Goal: Communication & Community: Answer question/provide support

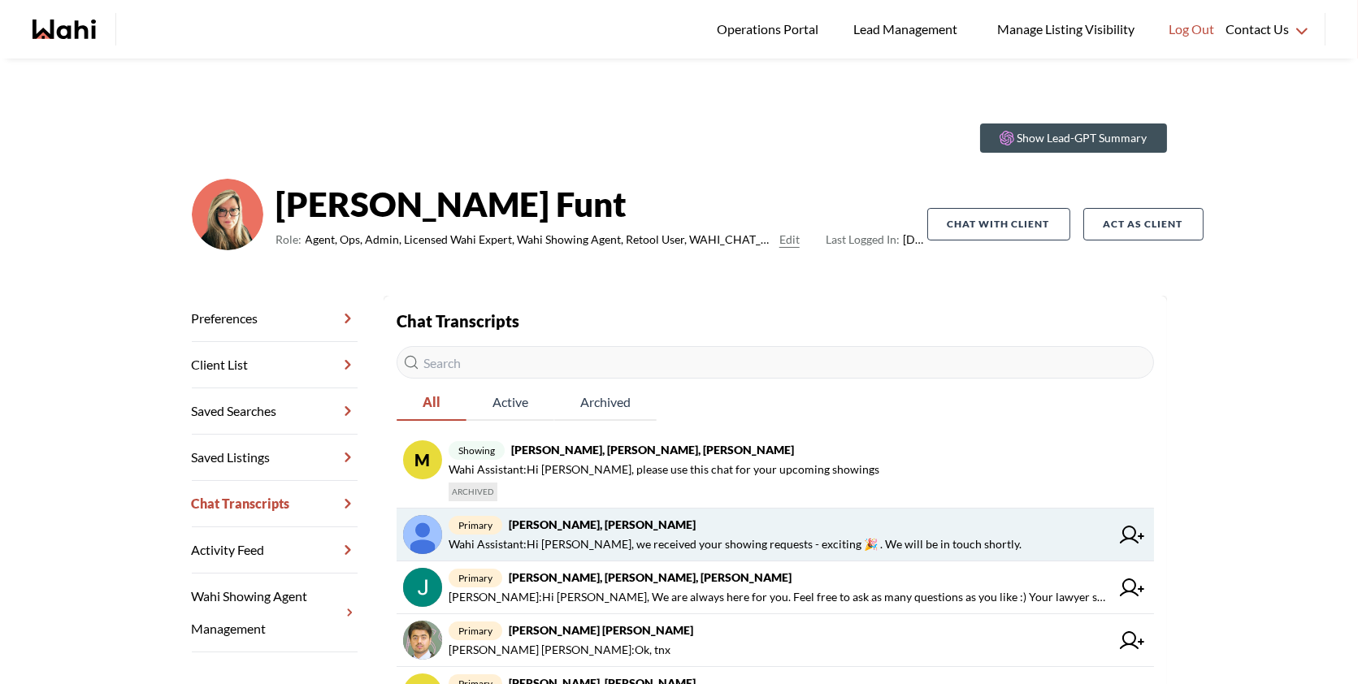
click at [939, 527] on span "primary Dileep K, Barb" at bounding box center [780, 525] width 662 height 20
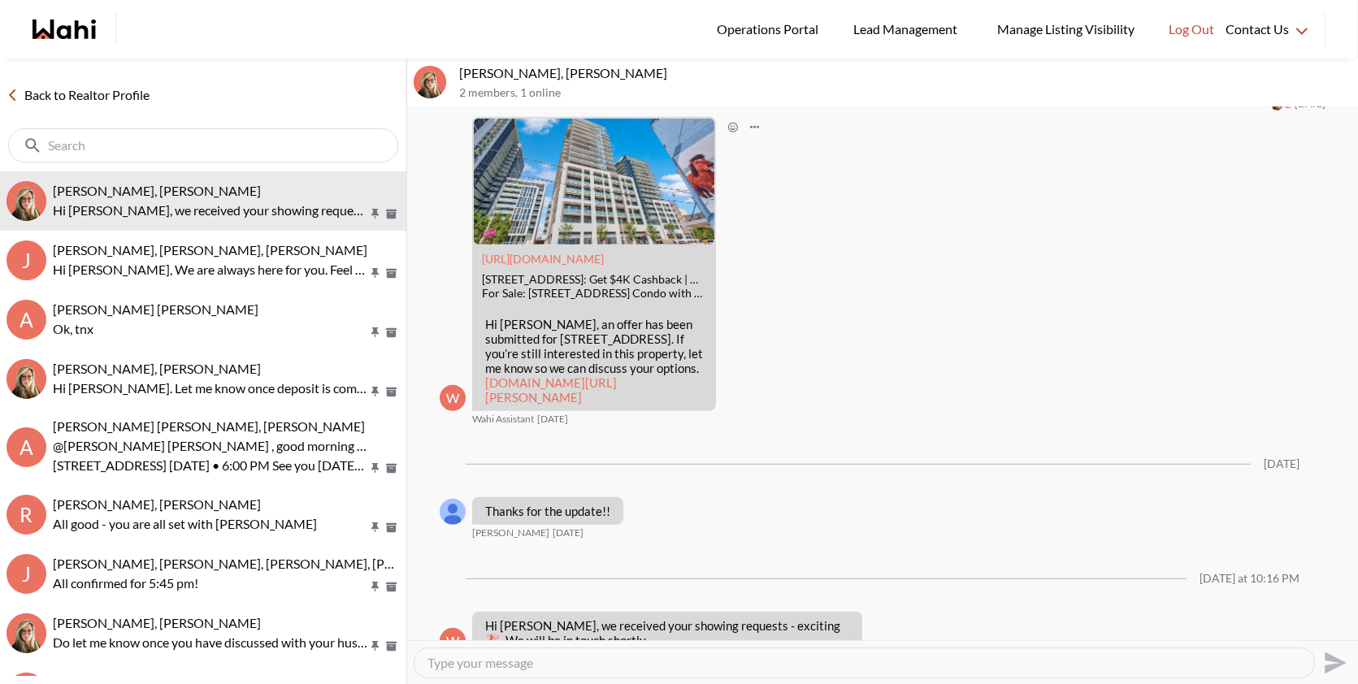
scroll to position [2355, 0]
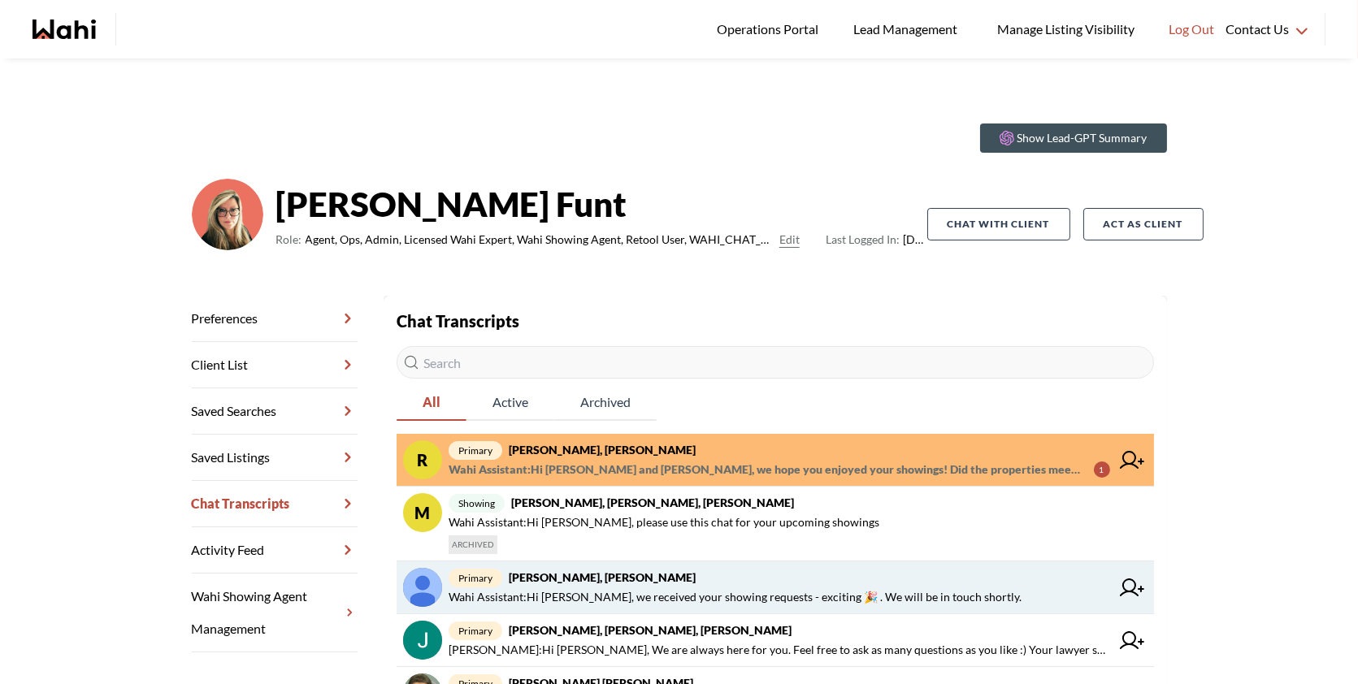
scroll to position [34, 0]
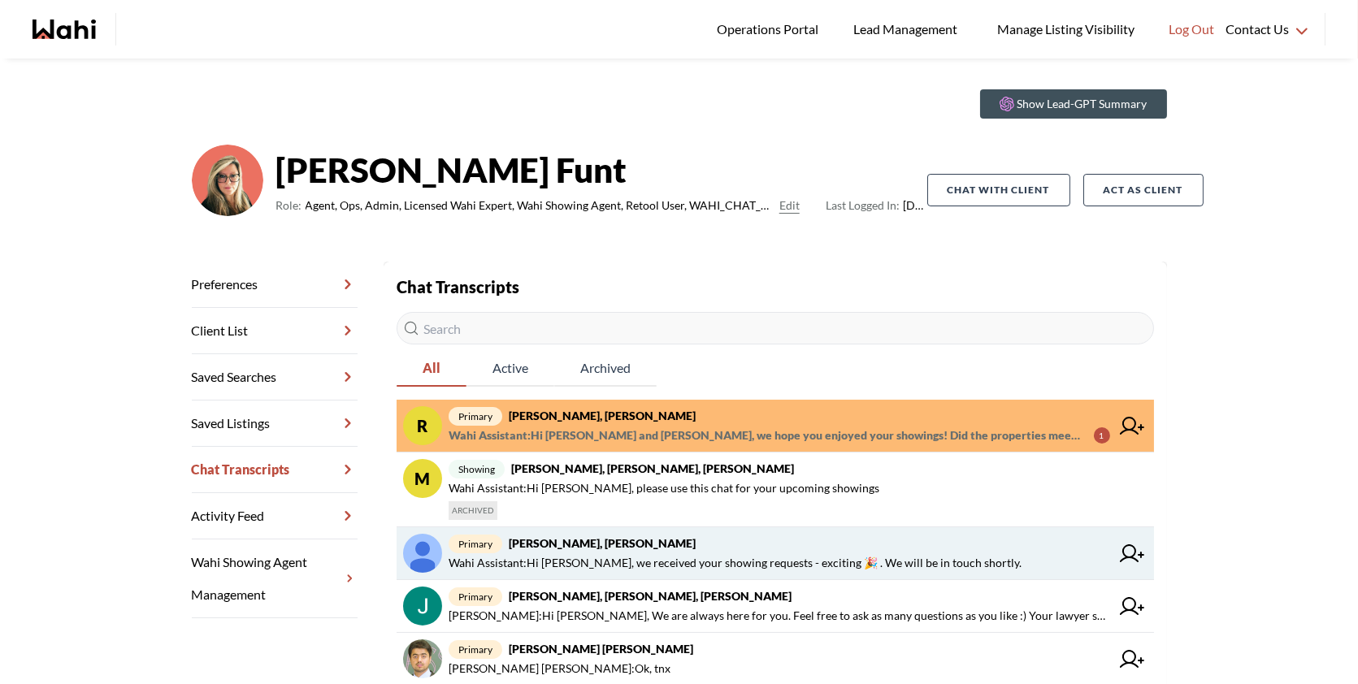
click at [660, 567] on span "Wahi Assistant : Hi Dileep, we received your showing requests - exciting 🎉 . We…" at bounding box center [735, 563] width 573 height 20
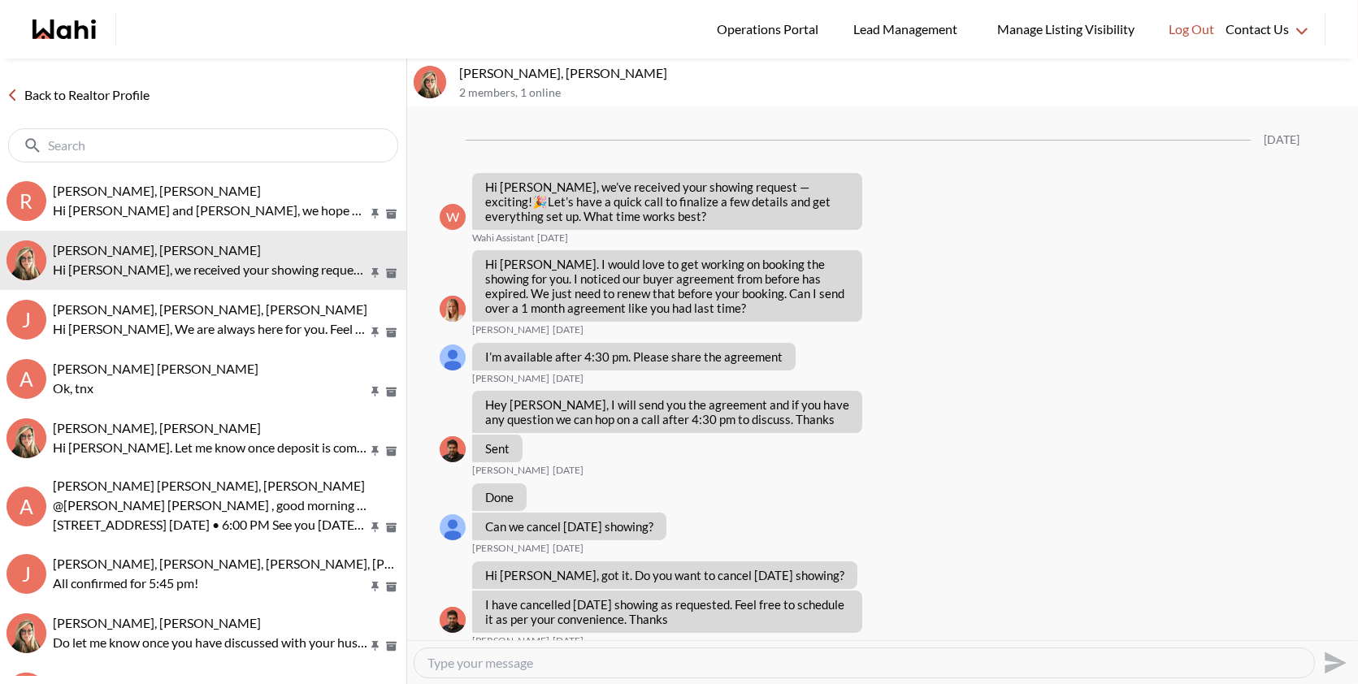
scroll to position [2355, 0]
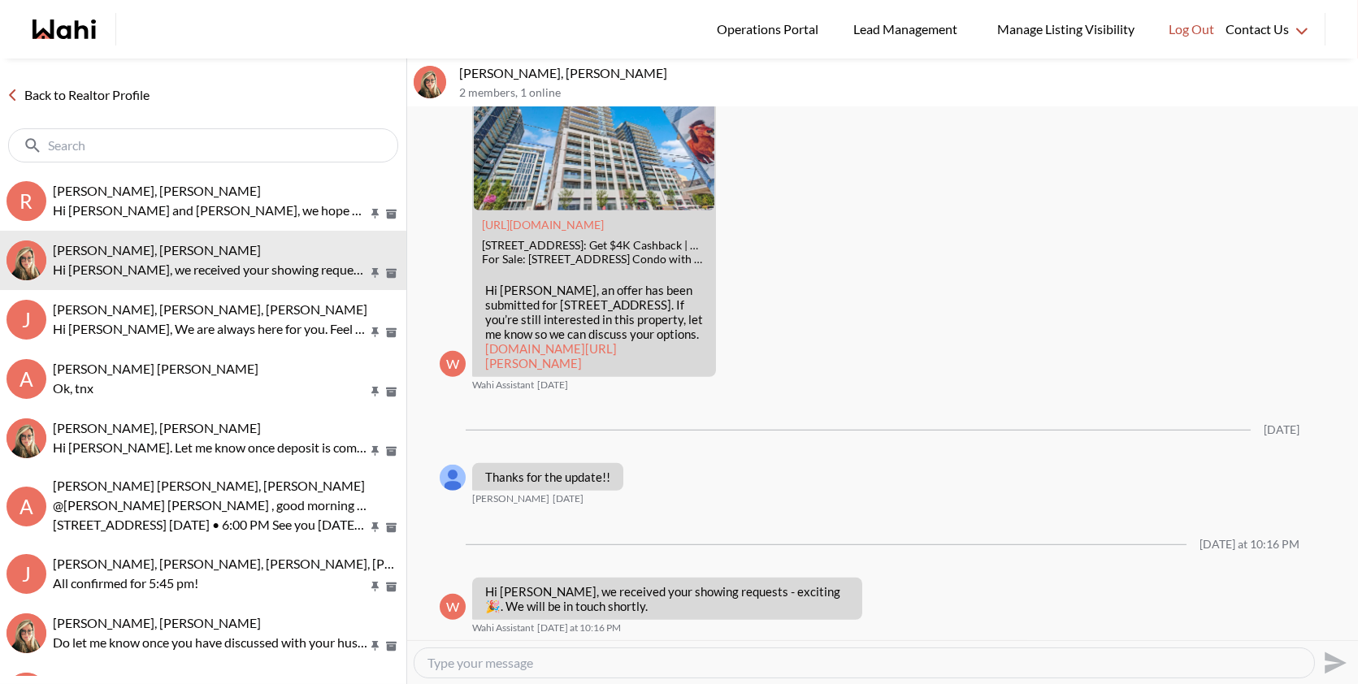
click at [537, 662] on textarea "Type your message" at bounding box center [865, 663] width 874 height 16
paste textarea "Hi Dileep, I just sent you the new BRA—please sign it at your earliest convenie…"
click at [651, 659] on textarea "Hi Dileep, I just sent you the new BRA—please sign it at your earliest convenie…" at bounding box center [865, 663] width 874 height 16
type textarea "Hi Dileep, I just sent you the new BRA, please sign it at your earliest conveni…"
click at [1331, 662] on icon "Send" at bounding box center [1334, 663] width 26 height 26
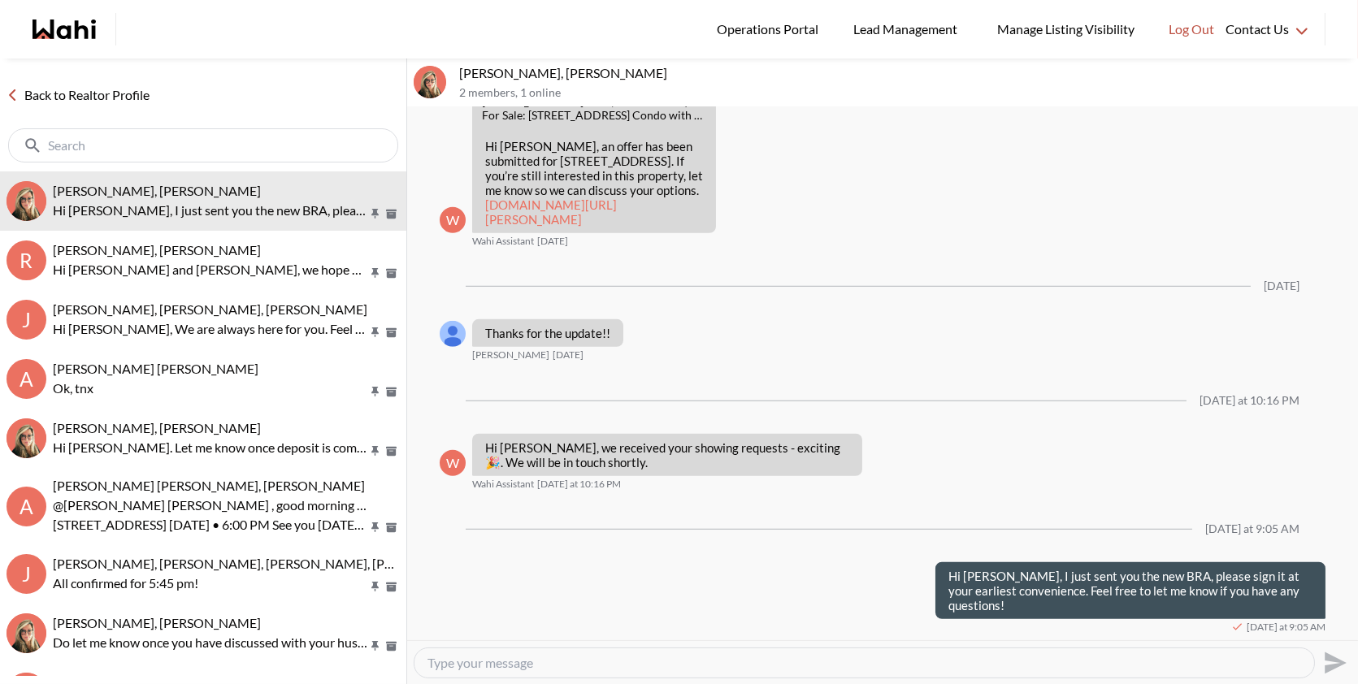
scroll to position [2484, 0]
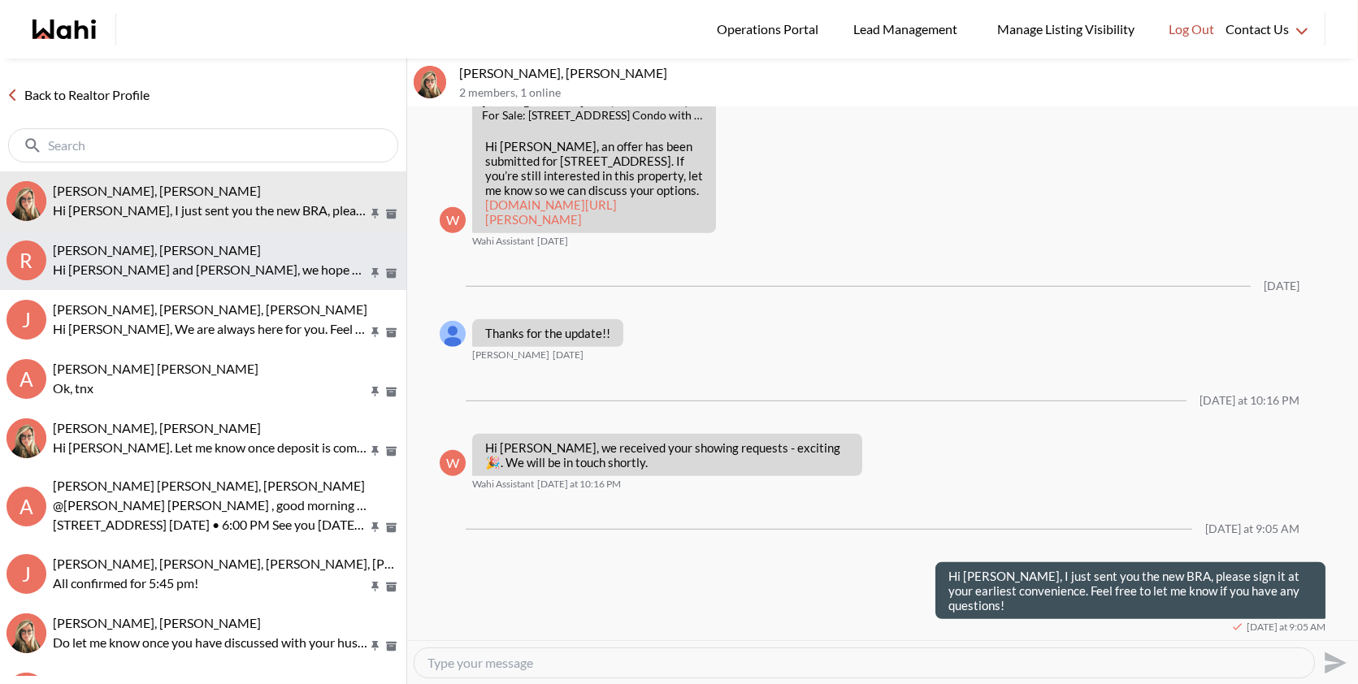
click at [214, 235] on button "R Russell Perreira, Antonietta Morano-Perreira, Barbara Hi Russell and Antoniet…" at bounding box center [203, 260] width 406 height 59
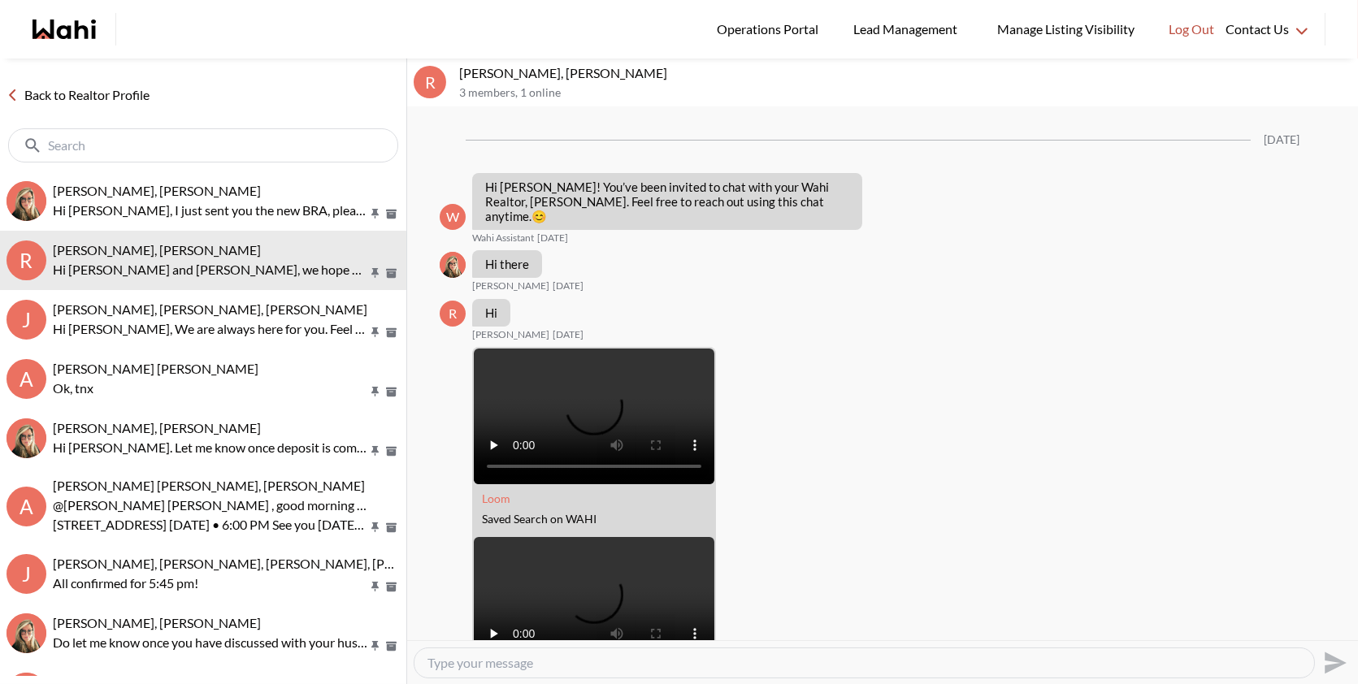
scroll to position [1691, 0]
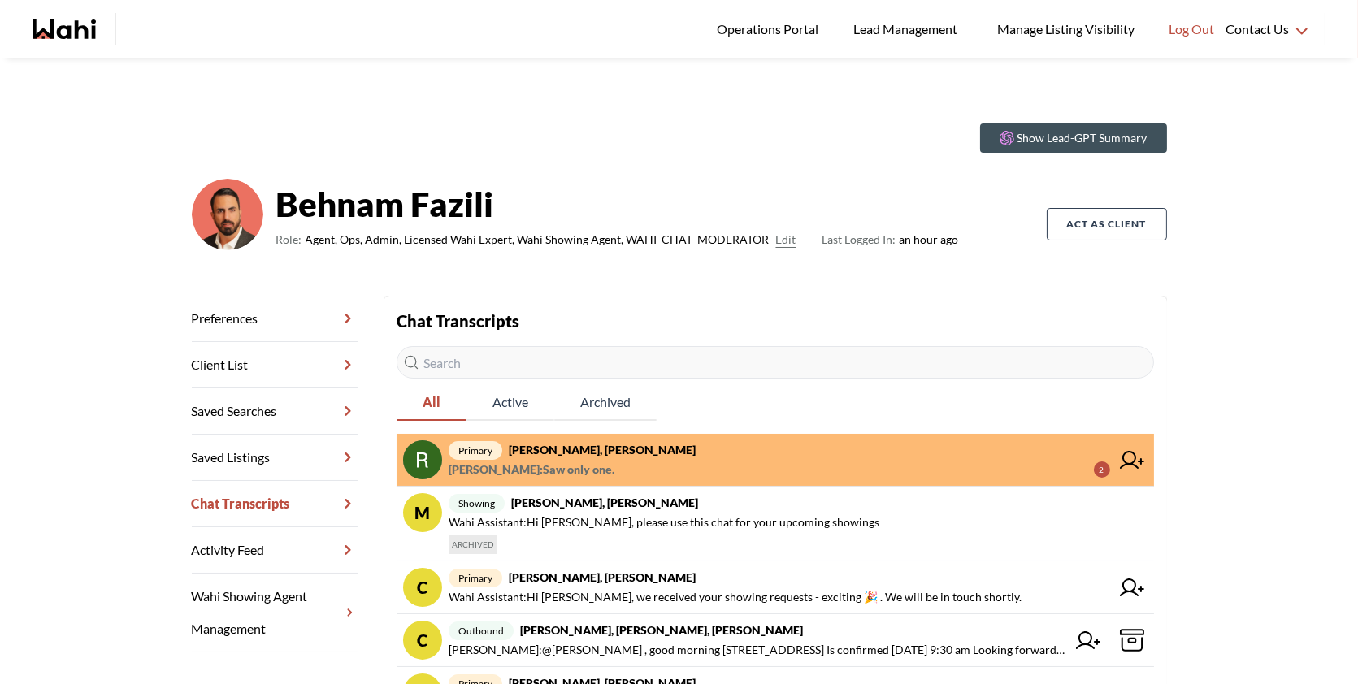
click at [681, 450] on span "primary [PERSON_NAME], [PERSON_NAME]" at bounding box center [780, 451] width 662 height 20
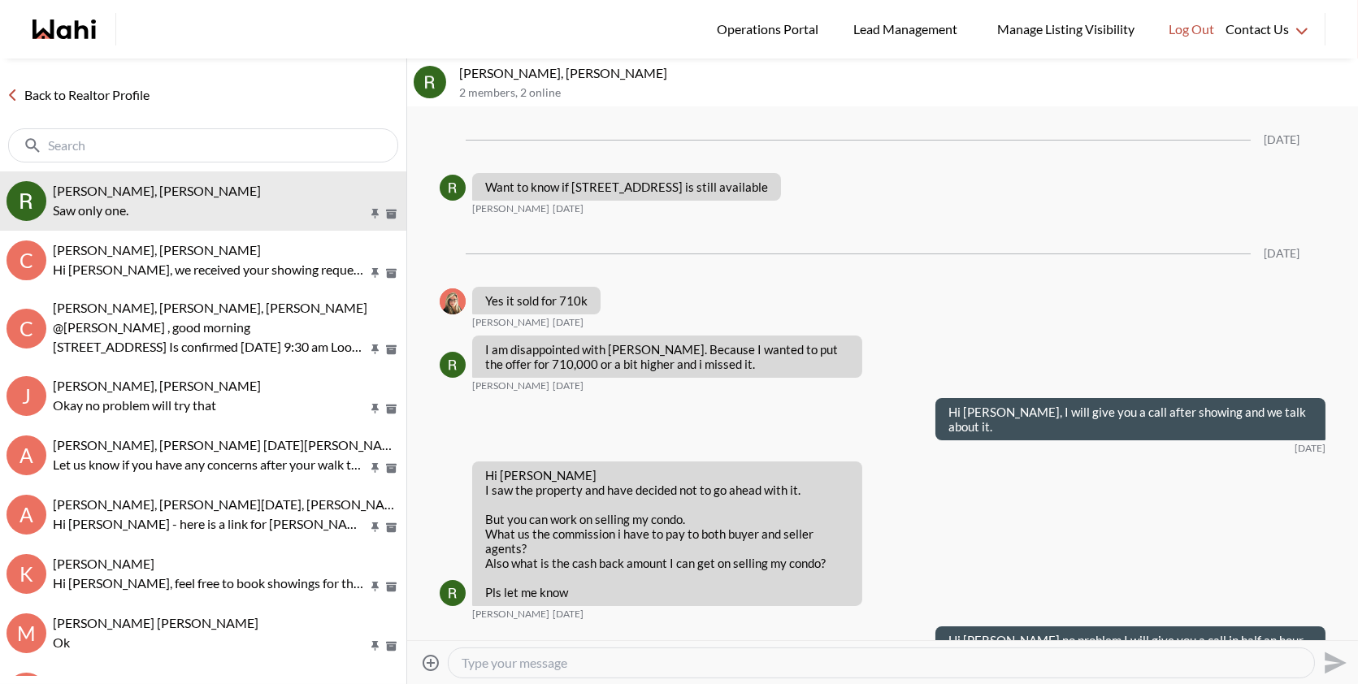
scroll to position [2578, 0]
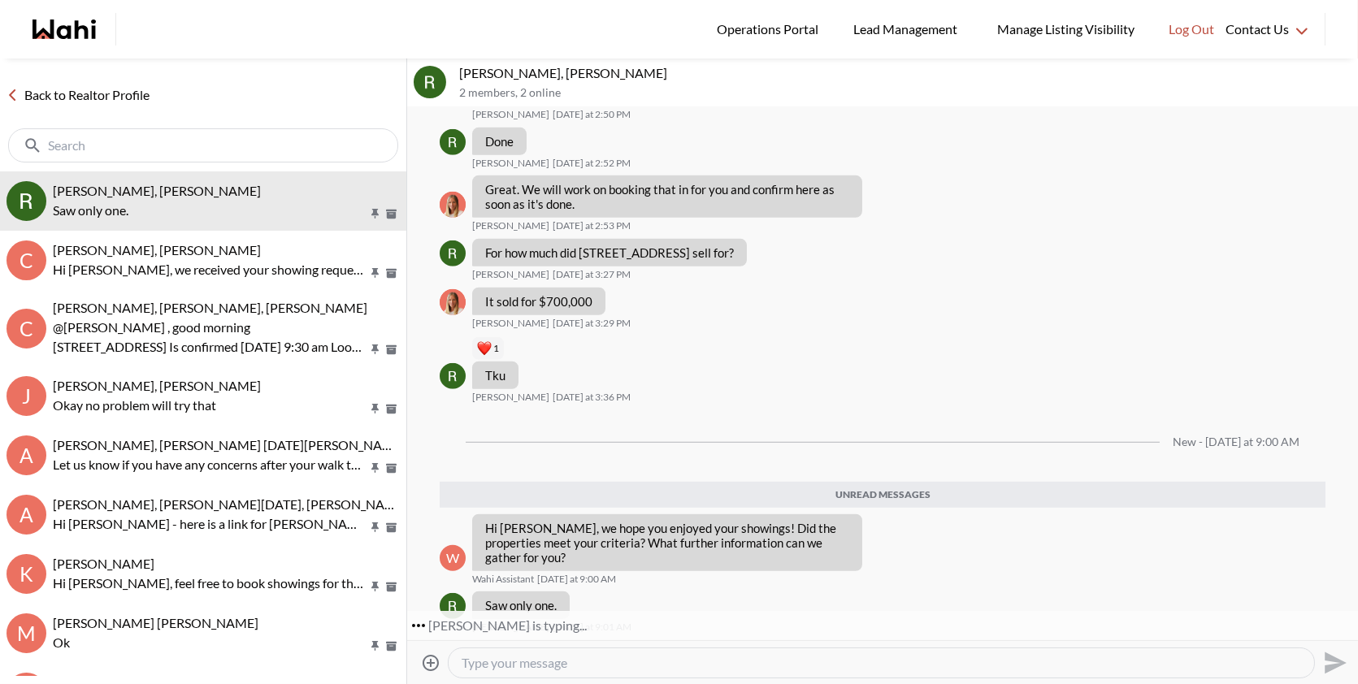
click at [540, 667] on textarea "Type your message" at bounding box center [882, 663] width 840 height 16
type textarea "Good morning Rita, no problem please let me know if you have any questions"
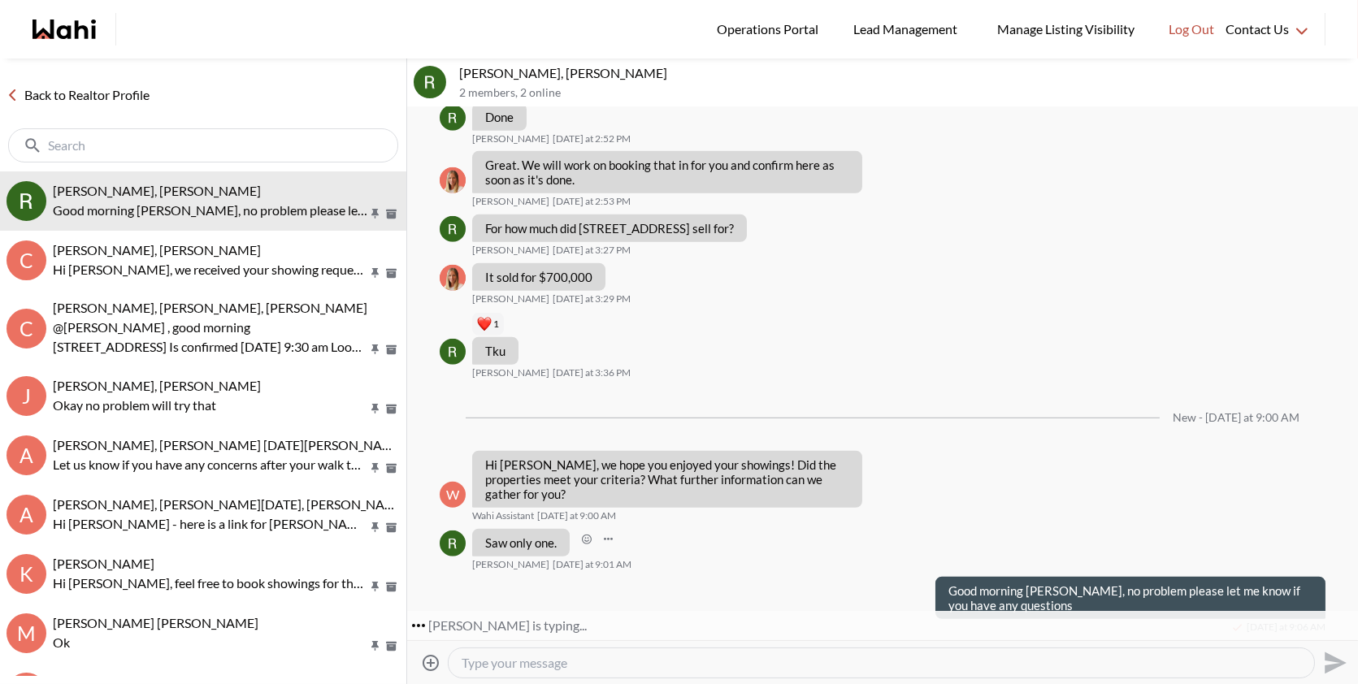
scroll to position [2602, 0]
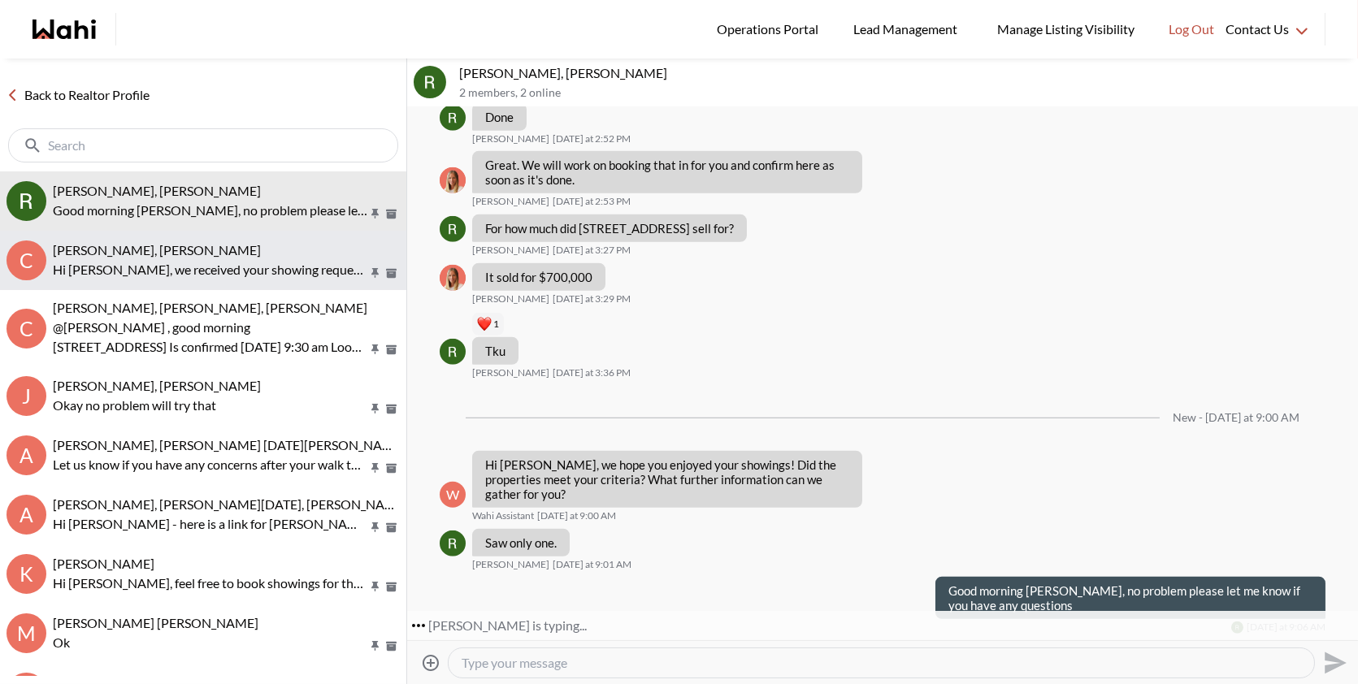
click at [232, 255] on div "[PERSON_NAME], [PERSON_NAME]" at bounding box center [226, 250] width 347 height 16
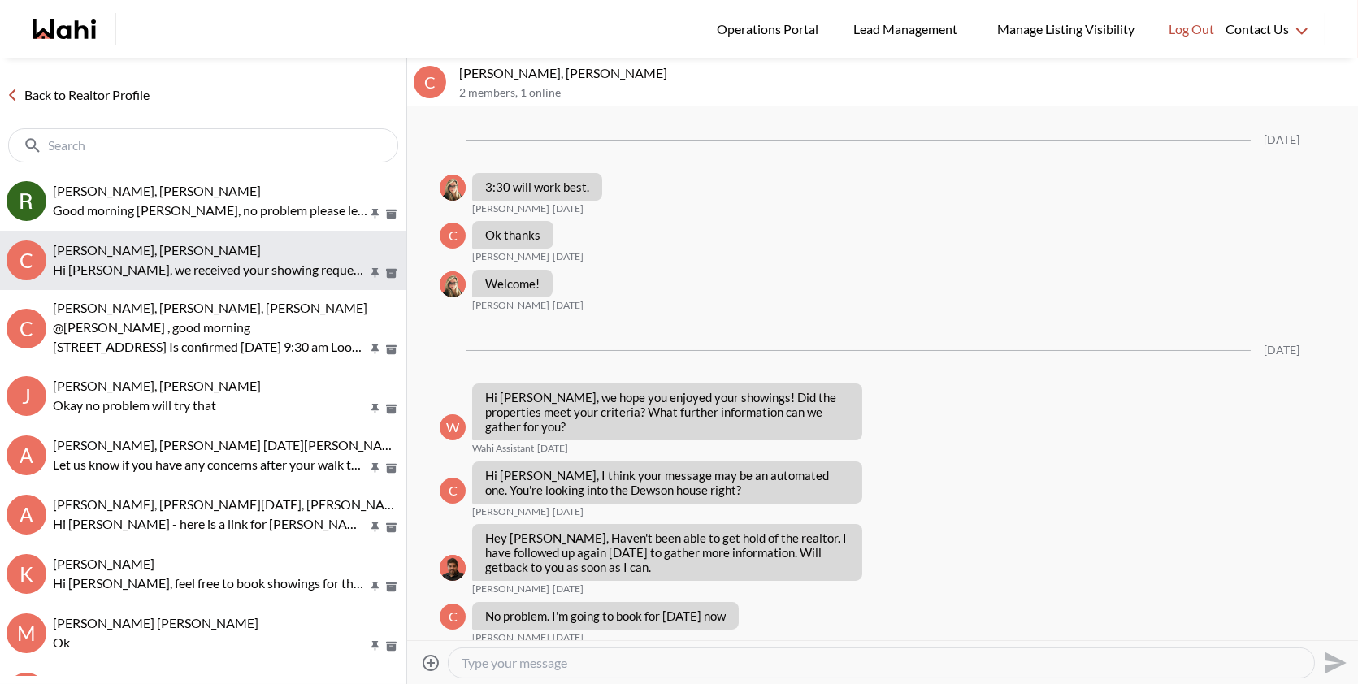
scroll to position [1582, 0]
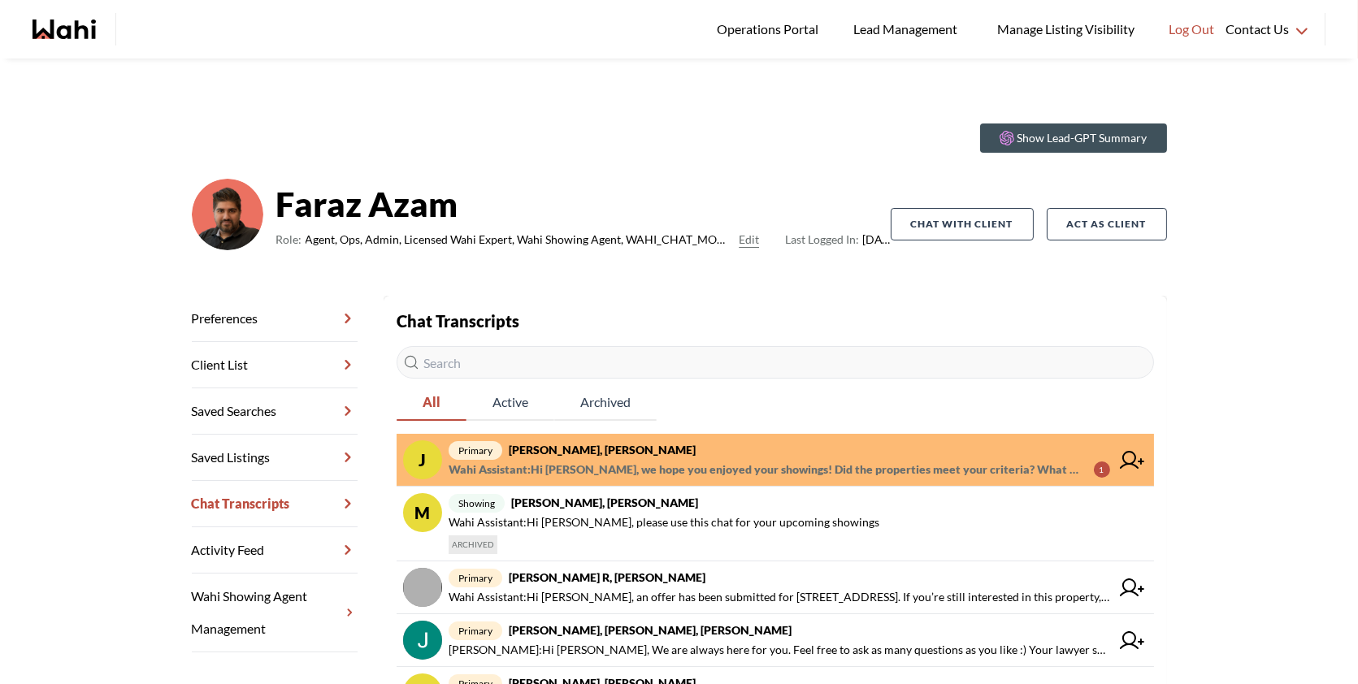
click at [781, 446] on span "primary Jaspreet Dhillon, Faraz" at bounding box center [780, 451] width 662 height 20
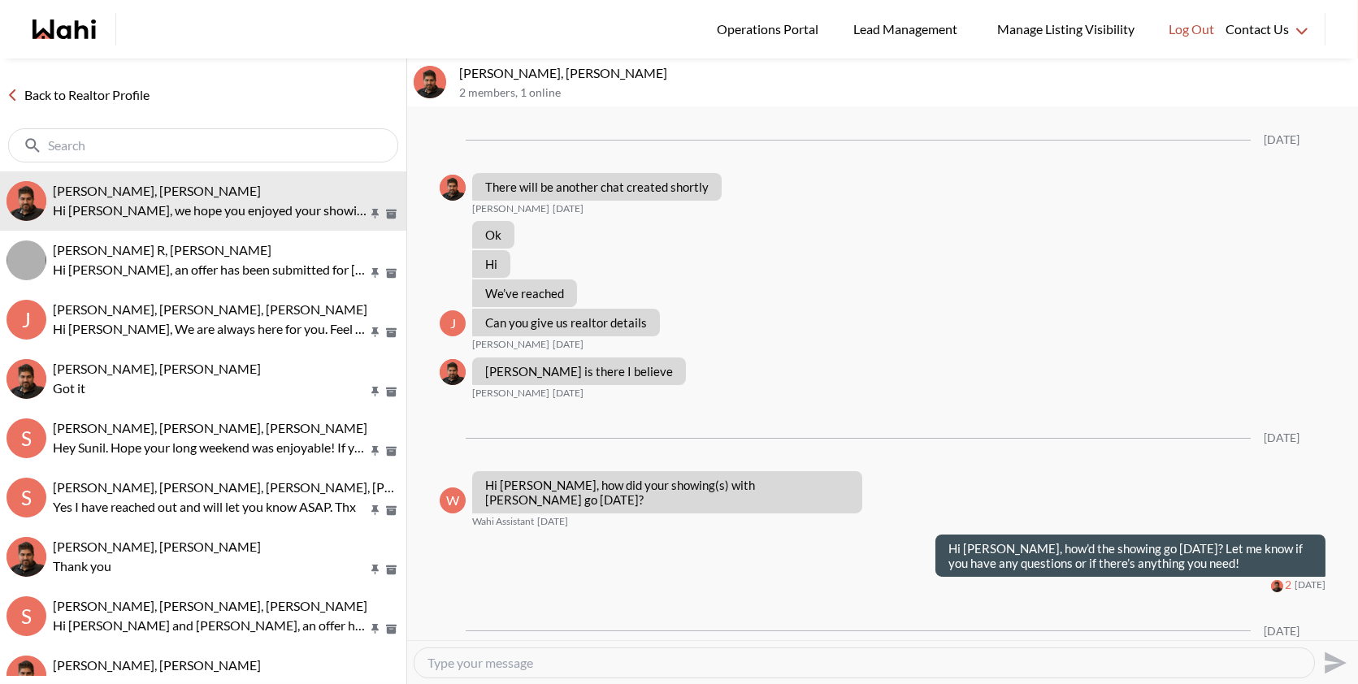
scroll to position [1151, 0]
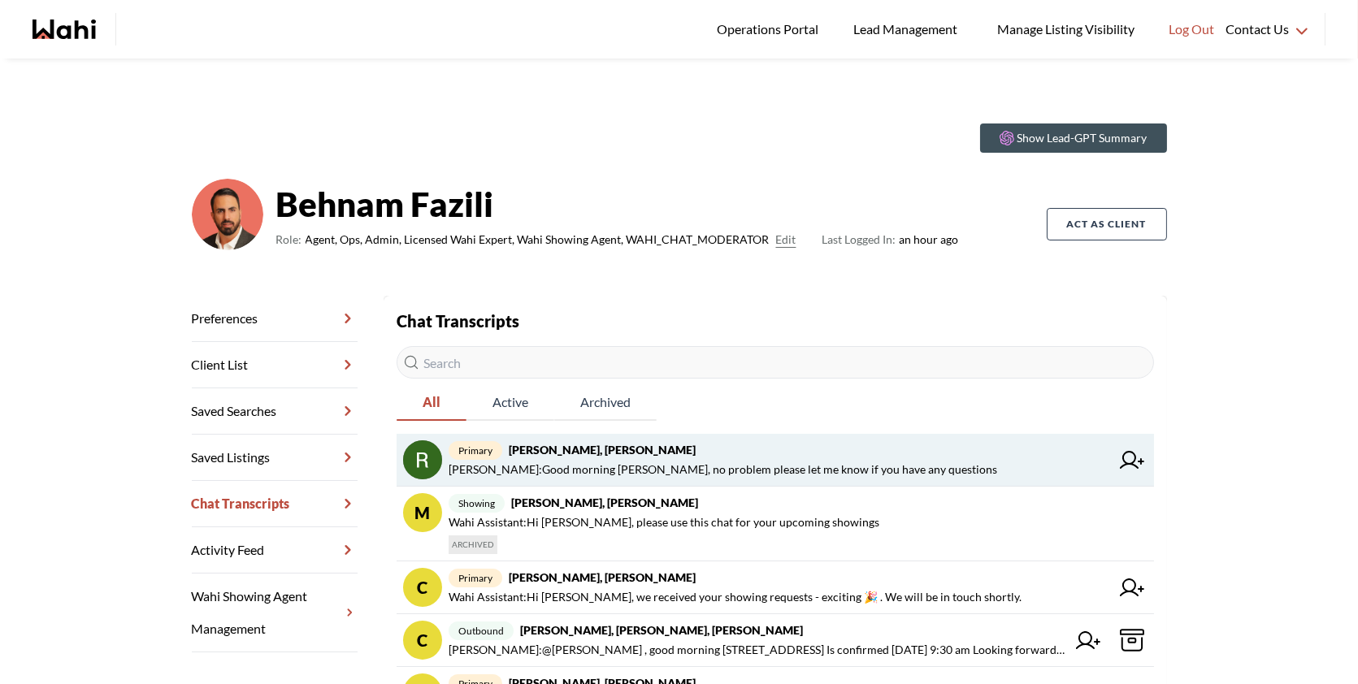
click at [780, 448] on span "primary [PERSON_NAME], [PERSON_NAME]" at bounding box center [780, 451] width 662 height 20
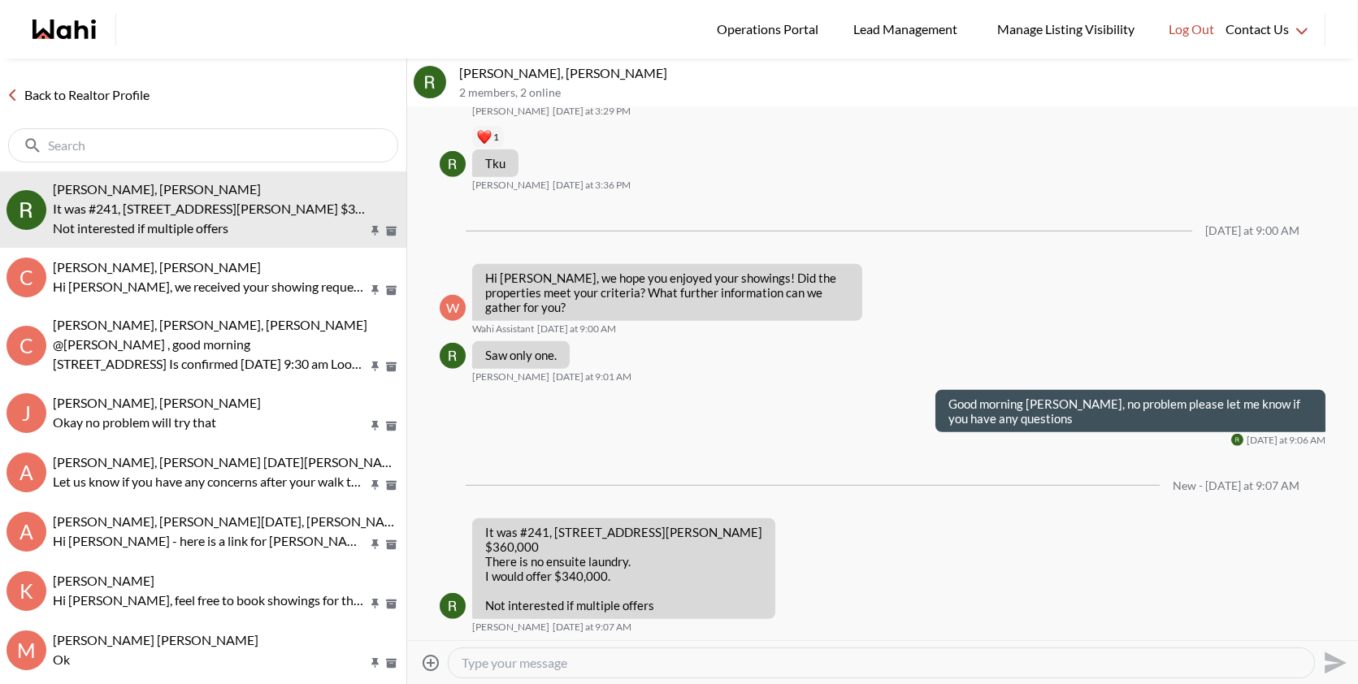
scroll to position [2676, 0]
drag, startPoint x: 658, startPoint y: 610, endPoint x: 488, endPoint y: 536, distance: 185.7
click at [488, 536] on div "It was #241, [STREET_ADDRESS][PERSON_NAME] $360,000 There is no ensuite laundry…" at bounding box center [623, 569] width 277 height 88
click at [640, 595] on div "It was #241, 8351 McLaughlin Road brampton $360,000 There is no ensuite laundry…" at bounding box center [623, 569] width 277 height 88
drag, startPoint x: 699, startPoint y: 611, endPoint x: 482, endPoint y: 526, distance: 233.2
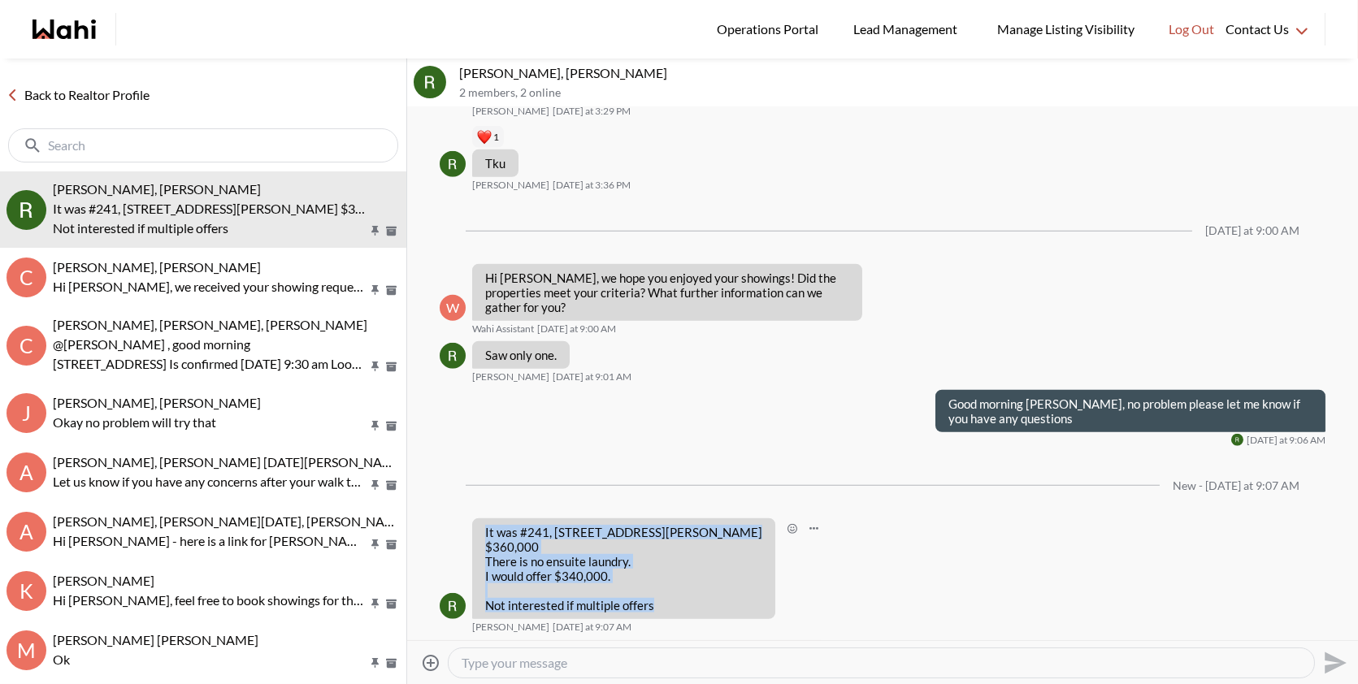
click at [482, 526] on div "It was #241, 8351 McLaughlin Road brampton $360,000 There is no ensuite laundry…" at bounding box center [623, 569] width 303 height 101
copy div "It was #241, 8351 McLaughlin Road brampton $360,000 There is no ensuite laundry…"
click at [632, 666] on textarea "Type your message" at bounding box center [882, 663] width 840 height 16
paste textarea "Sounds good—let me gather this information for you and I’ll let you know shortl…"
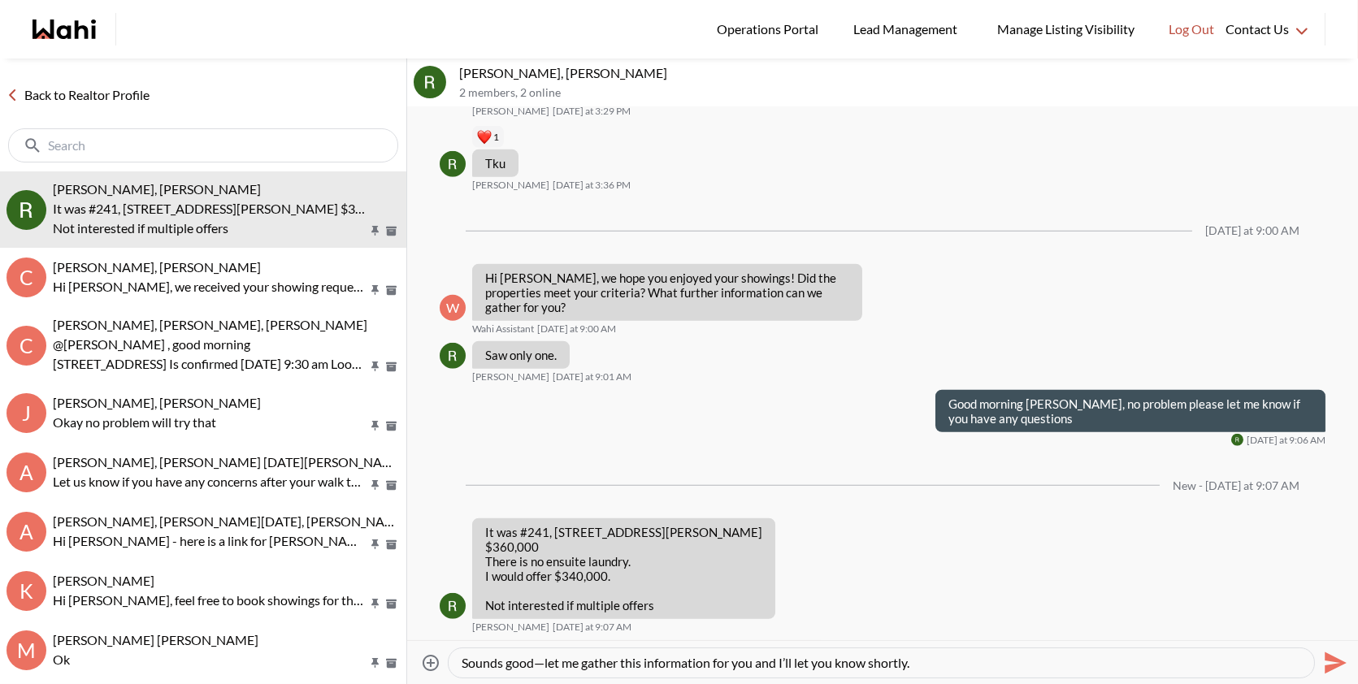
click at [548, 663] on textarea "Sounds good—let me gather this information for you and I’ll let you know shortl…" at bounding box center [882, 663] width 840 height 16
click at [544, 662] on textarea "Sounds good—let me gather this information for you and I’ll let you know shortl…" at bounding box center [882, 663] width 840 height 16
click at [928, 662] on textarea "Sounds good, let me gather this information for you and I’ll let you know short…" at bounding box center [882, 663] width 840 height 16
type textarea "Sounds good, let me gather this information for you and I’ll let you know short…"
click at [1334, 654] on icon "Send" at bounding box center [1334, 663] width 26 height 26
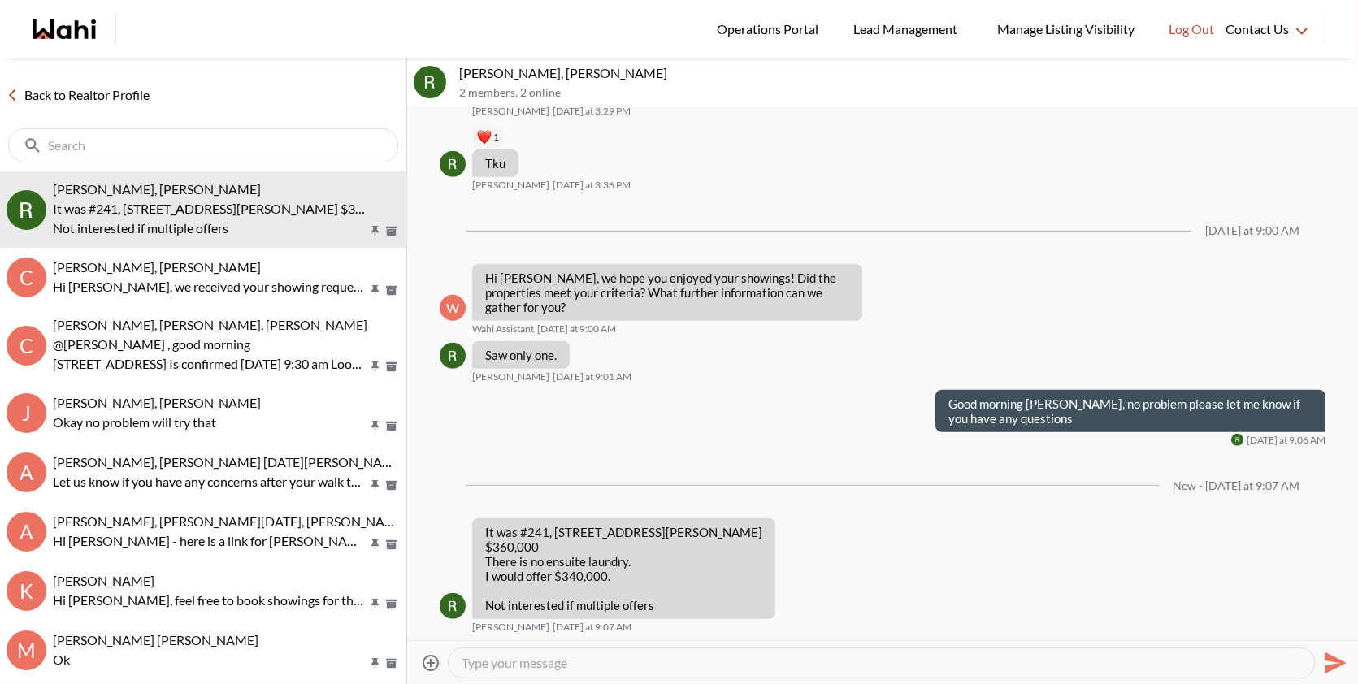
scroll to position [2739, 0]
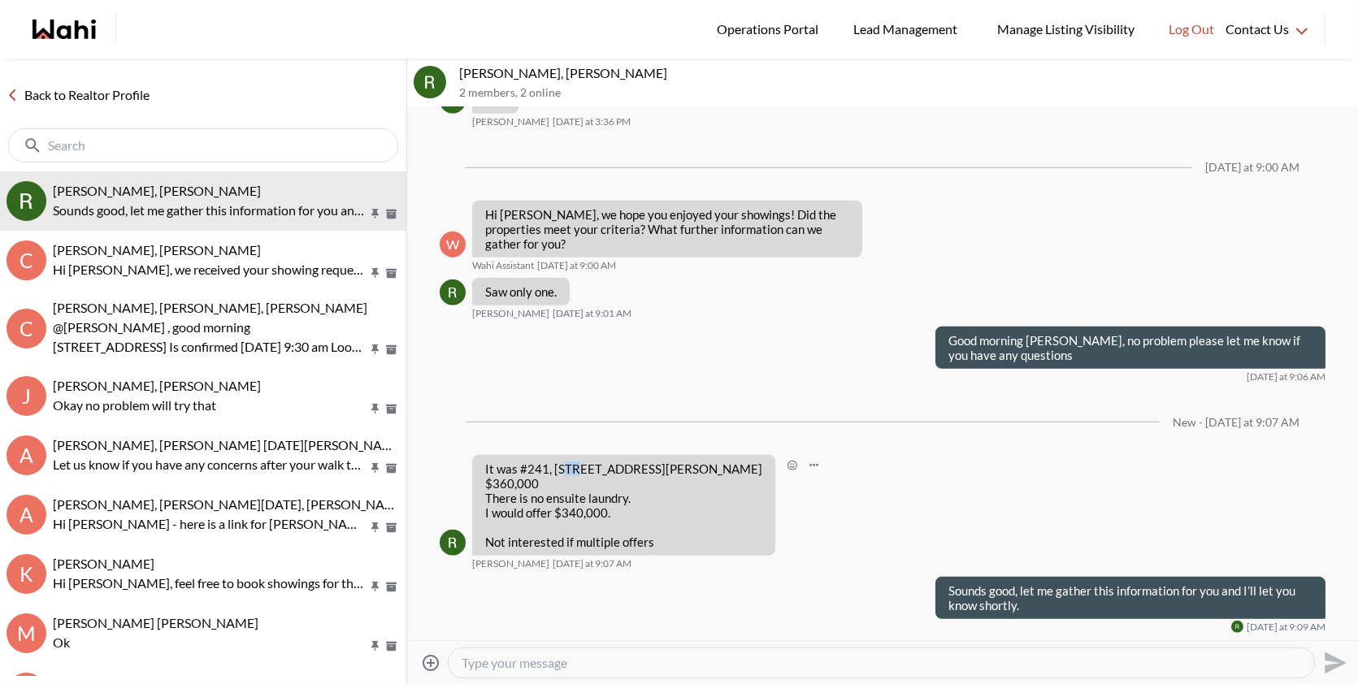
drag, startPoint x: 580, startPoint y: 471, endPoint x: 568, endPoint y: 467, distance: 12.9
click at [568, 467] on p "It was #241, [STREET_ADDRESS][PERSON_NAME] $360,000 There is no ensuite laundry…" at bounding box center [623, 491] width 277 height 59
drag, startPoint x: 731, startPoint y: 470, endPoint x: 552, endPoint y: 471, distance: 179.6
click at [552, 471] on div "It was #241, 8351 McLaughlin Road brampton $360,000 There is no ensuite laundry…" at bounding box center [623, 505] width 303 height 101
copy p "8351 McLaughlin Road brampton"
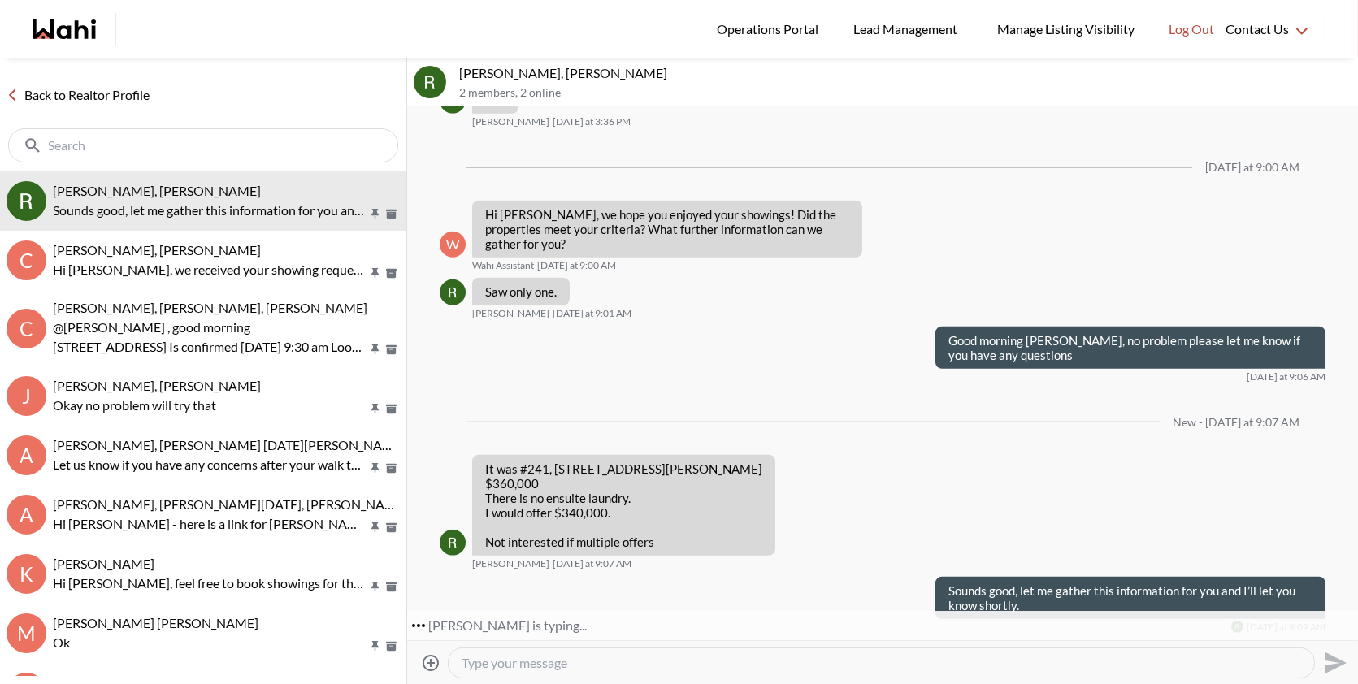
click at [583, 657] on textarea "Type your message" at bounding box center [882, 663] width 840 height 16
paste textarea "There’s no offer date for this property—I can give the listing agent a call and…"
click at [686, 665] on textarea "There’s no offer date for this property—I can give the listing agent a call and…" at bounding box center [882, 663] width 840 height 16
type textarea "There’s no offer date for this property, I can give the listing agent a call an…"
click at [1325, 675] on icon "Send" at bounding box center [1334, 663] width 26 height 26
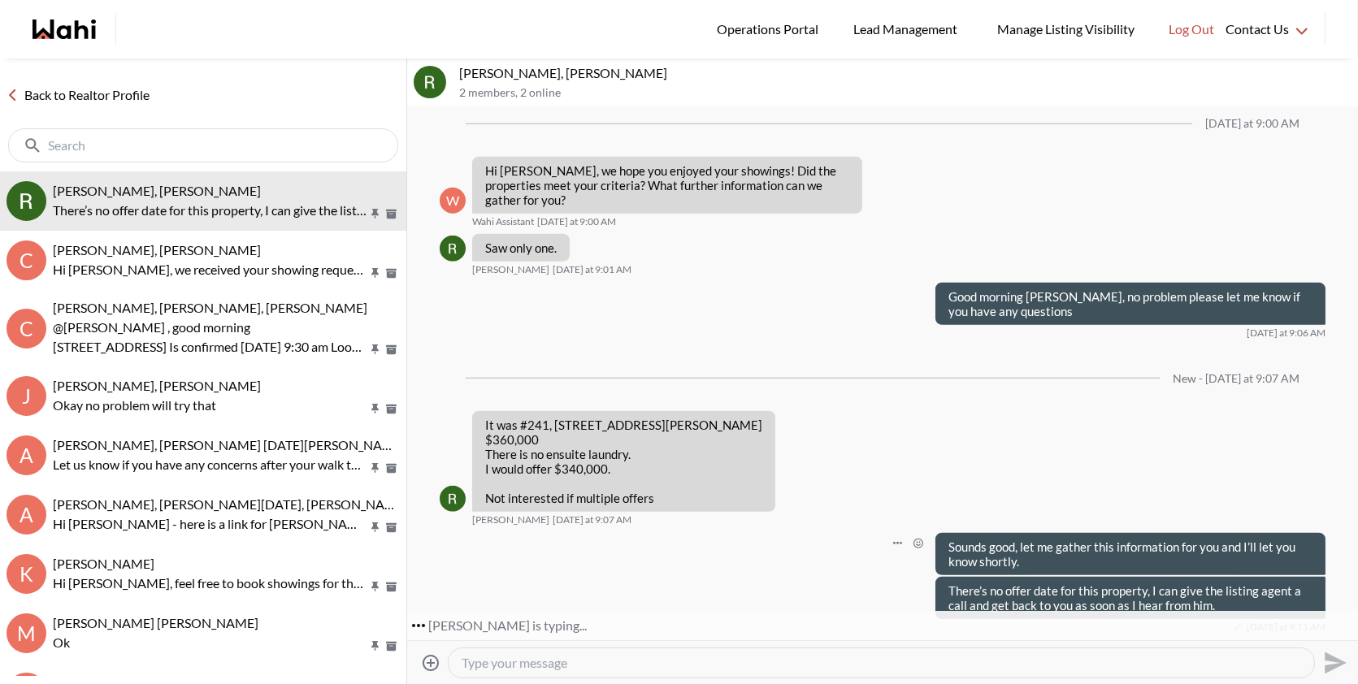
scroll to position [2782, 0]
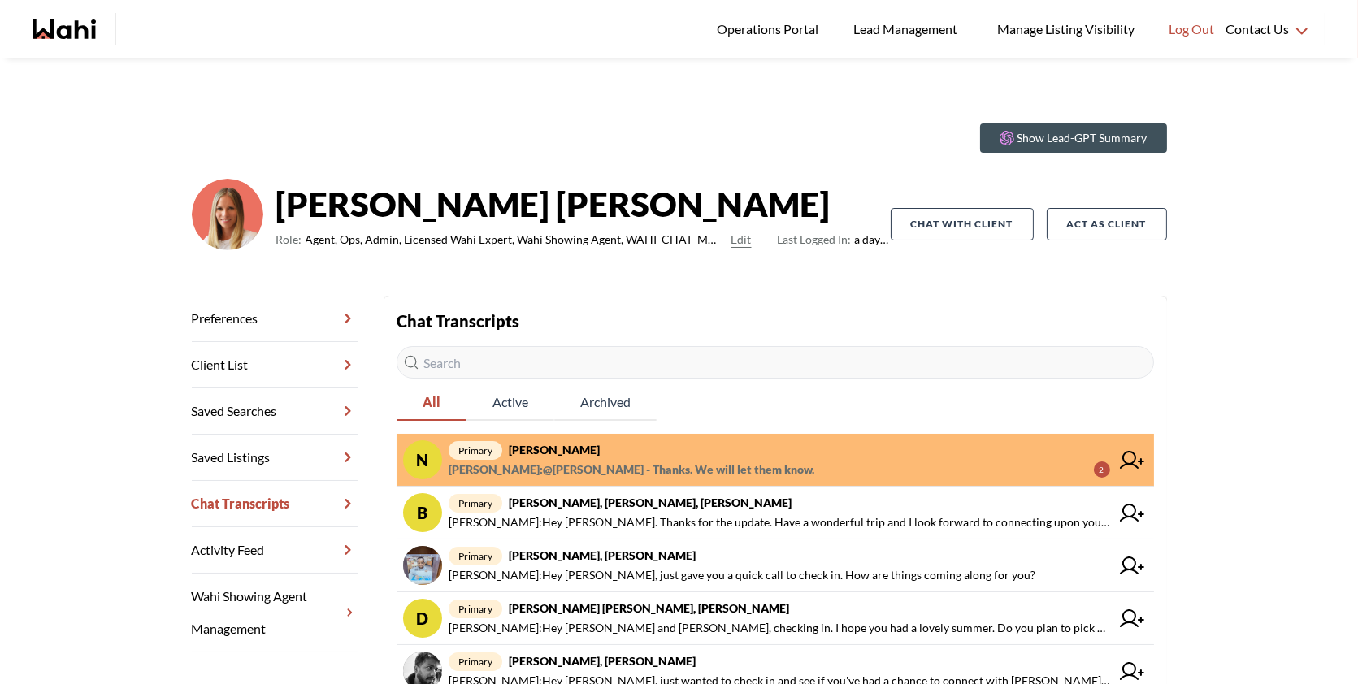
click at [714, 449] on span "primary [PERSON_NAME]" at bounding box center [780, 451] width 662 height 20
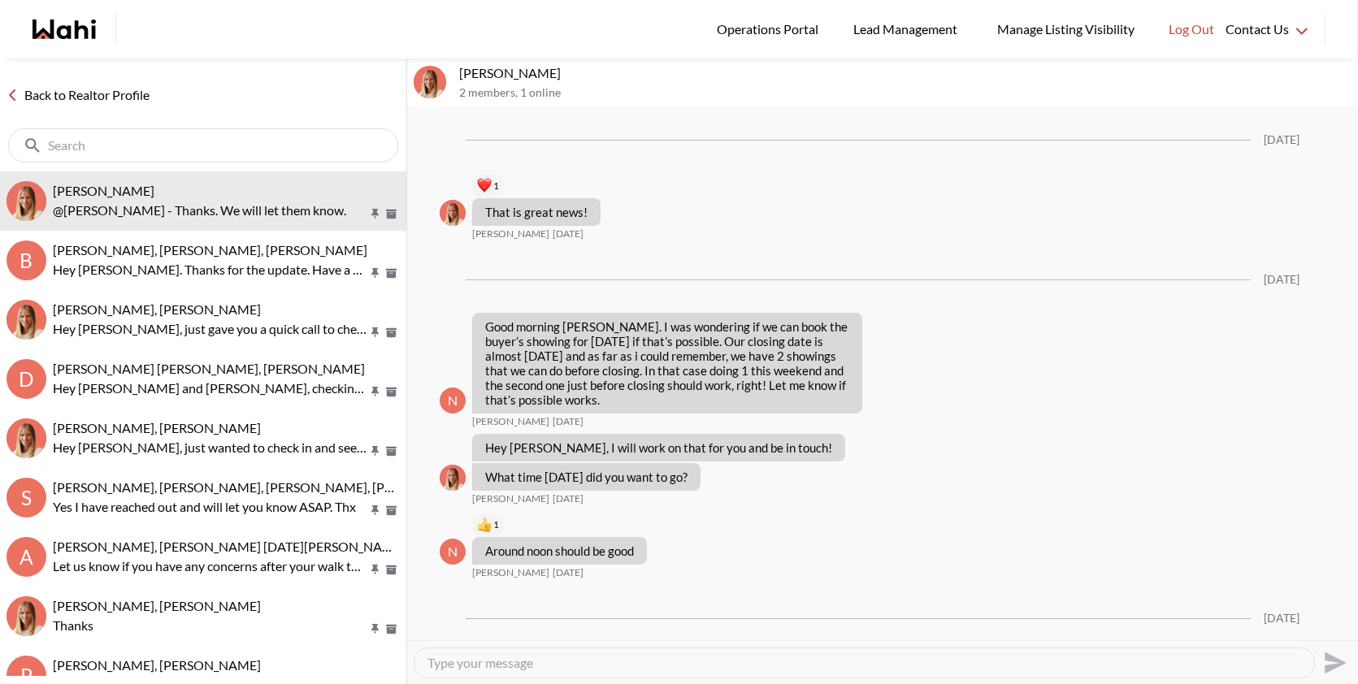
scroll to position [1769, 0]
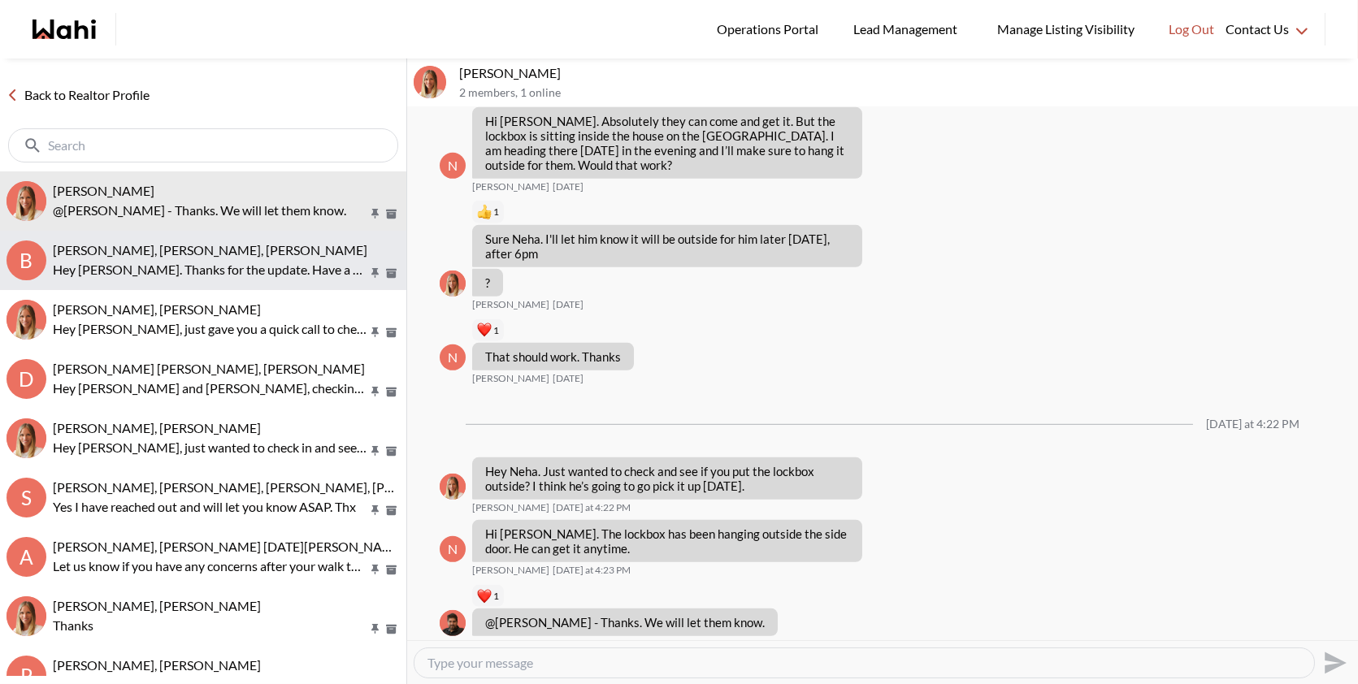
click at [168, 238] on button "B Bill Bowen, Sandra Gavinchuk, Michelle Hey Bill. Thanks for the update. Have …" at bounding box center [203, 260] width 406 height 59
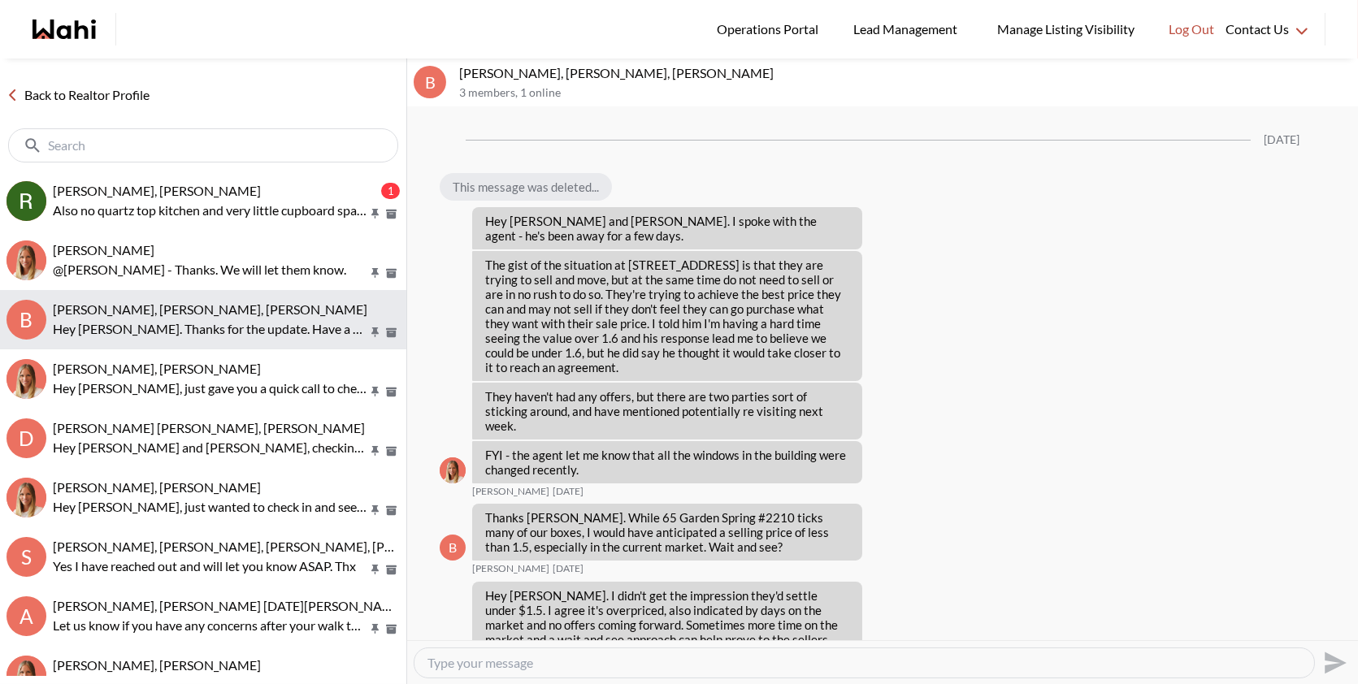
scroll to position [2133, 0]
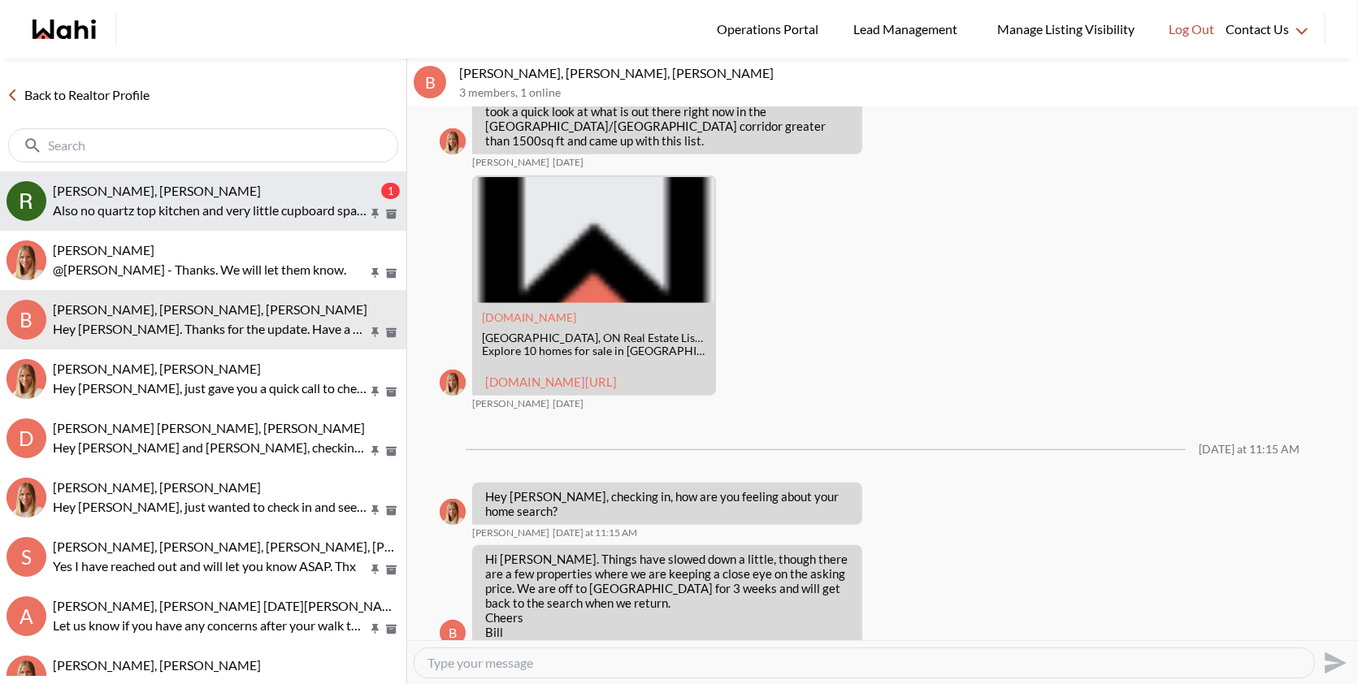
click at [178, 195] on span "[PERSON_NAME], [PERSON_NAME]" at bounding box center [157, 190] width 208 height 15
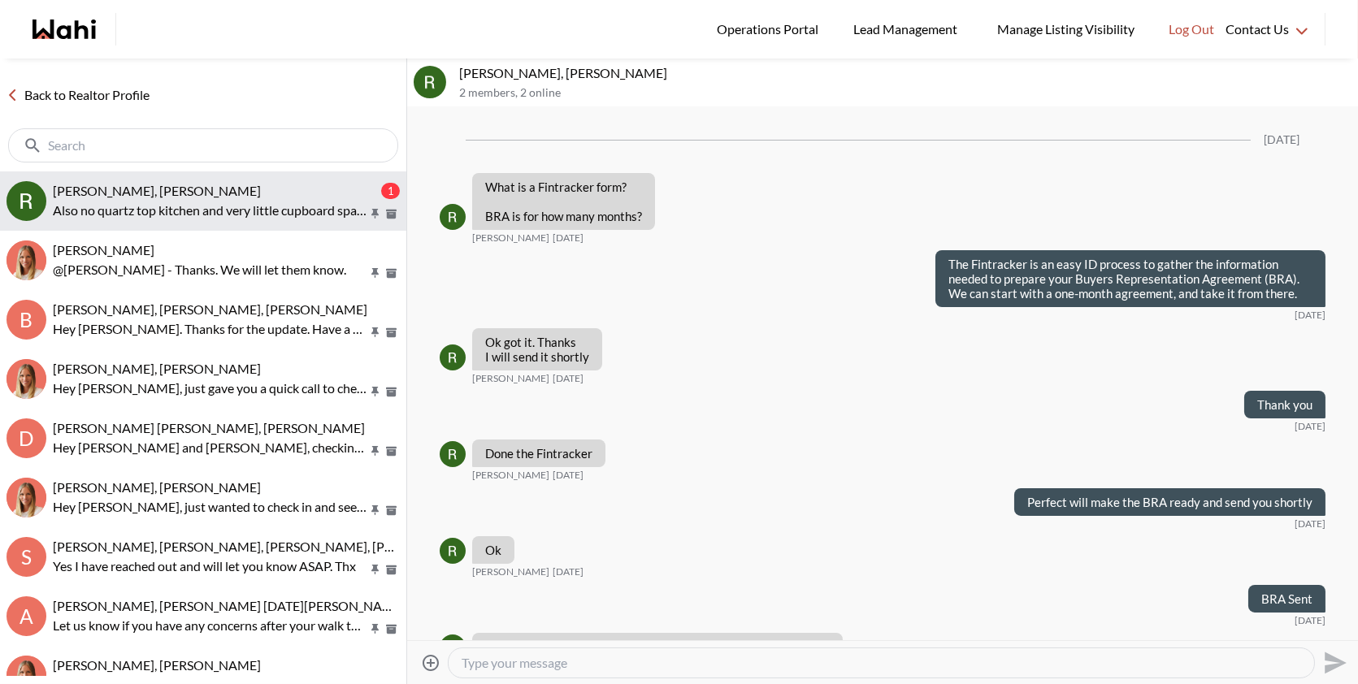
scroll to position [7816, 0]
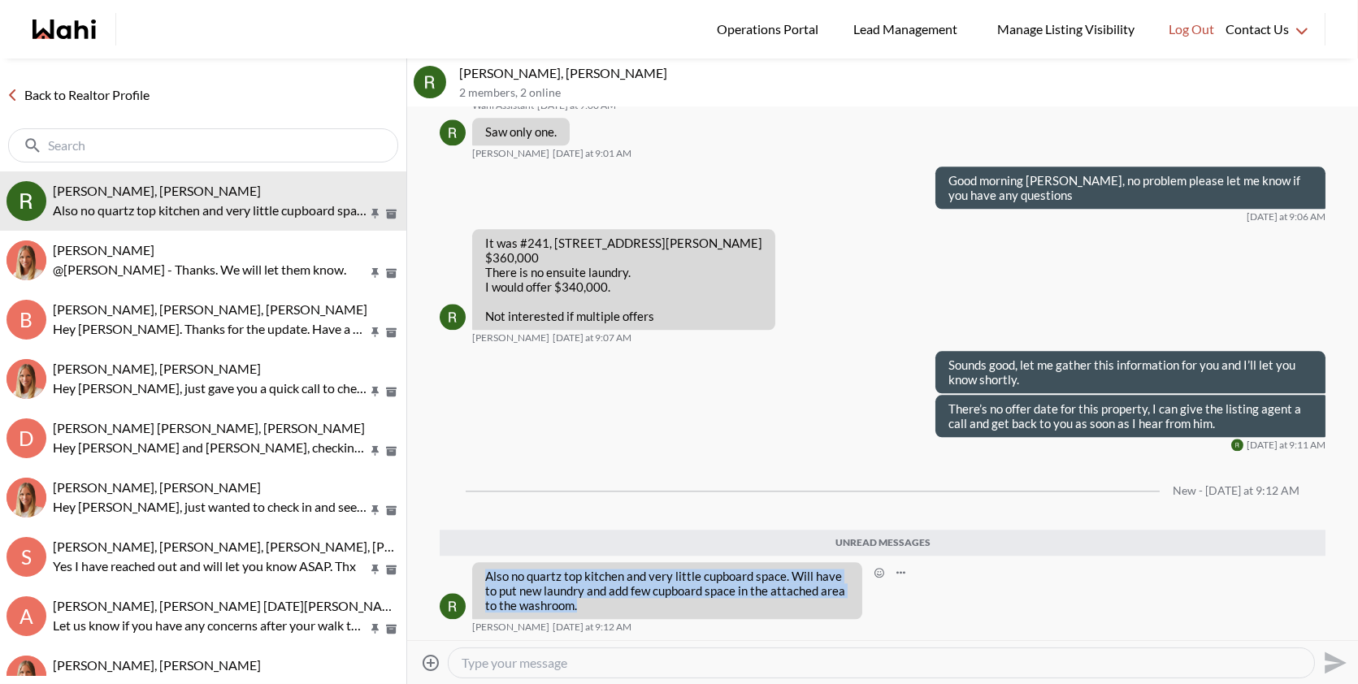
drag, startPoint x: 581, startPoint y: 603, endPoint x: 474, endPoint y: 572, distance: 111.6
click at [474, 572] on div "Also no quartz top kitchen and very little cupboard space. Will have to put new…" at bounding box center [667, 590] width 390 height 57
copy p "Also no quartz top kitchen and very little cupboard space. Will have to put new…"
click at [493, 666] on textarea "Type your message" at bounding box center [882, 663] width 840 height 16
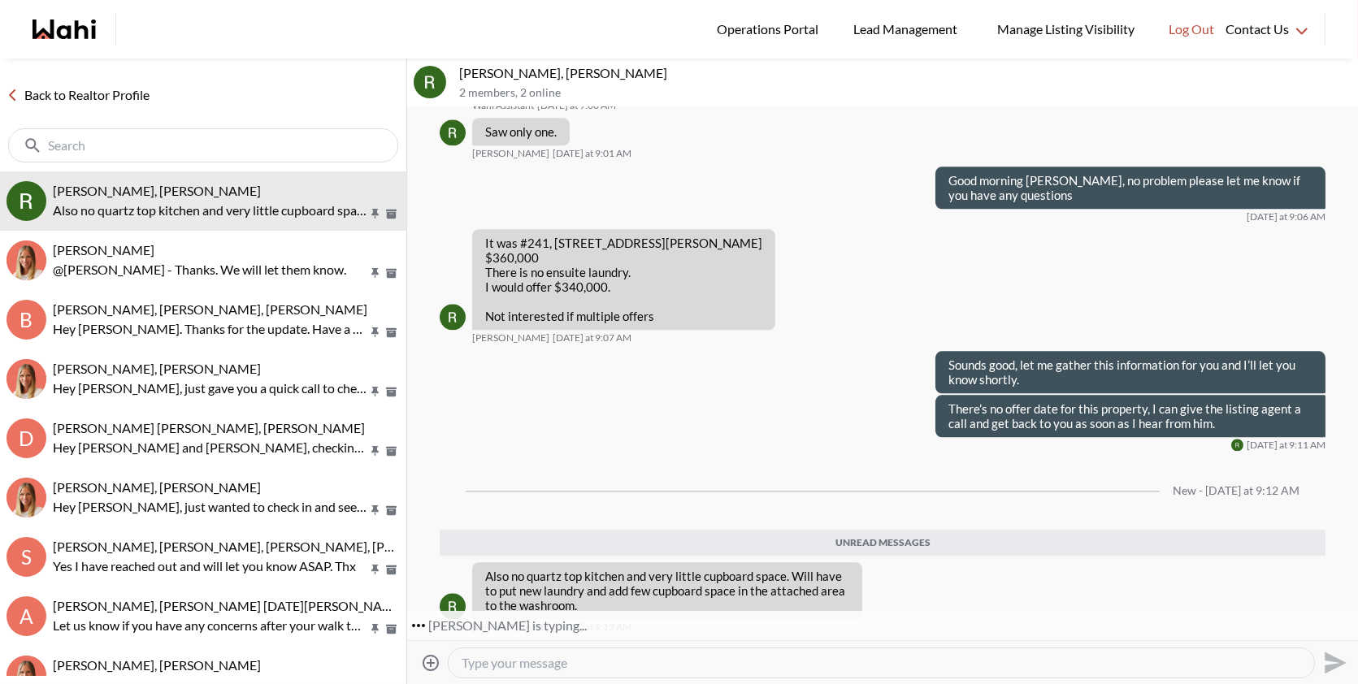
paste textarea "I understand—I'll be in touch with you as soon as I have information regarding …"
click at [545, 662] on textarea "I understand—I'll be in touch with you as soon as I have information regarding …" at bounding box center [882, 663] width 840 height 16
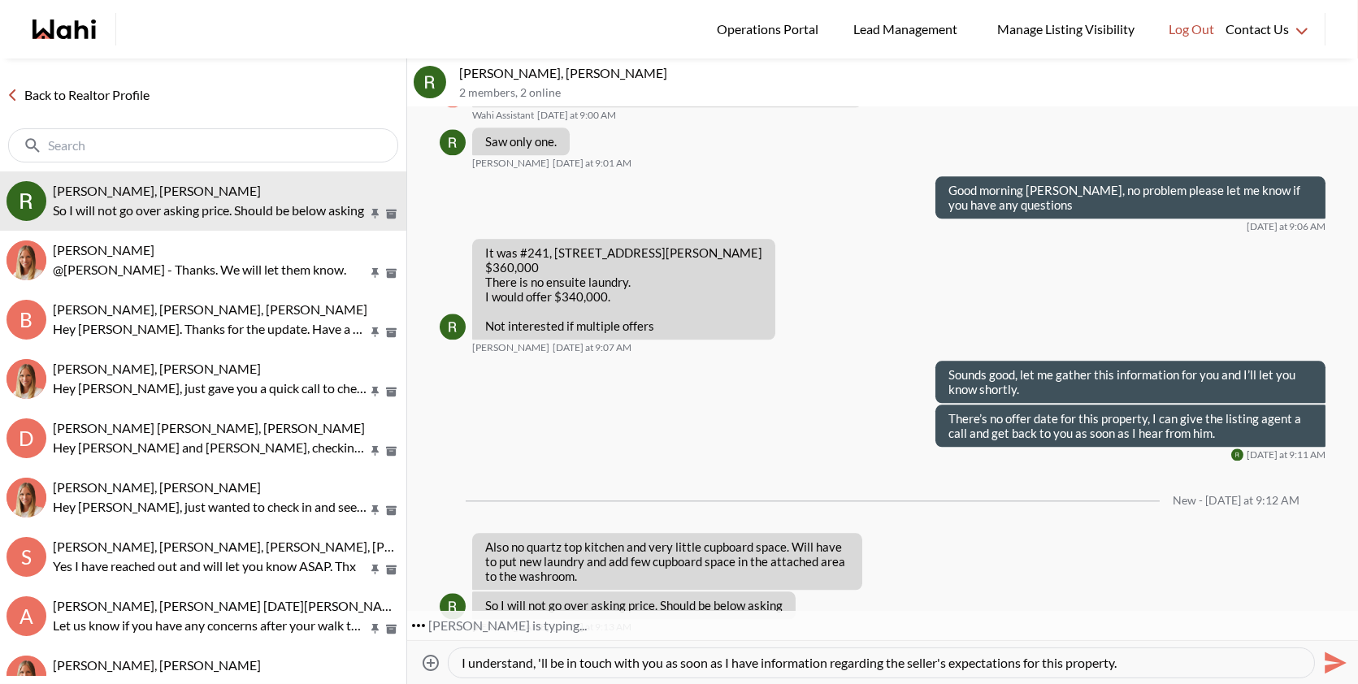
scroll to position [7807, 0]
type textarea "I understand, 'll be in touch with you as soon as I have information regarding …"
click at [1341, 661] on icon "Send" at bounding box center [1336, 663] width 22 height 22
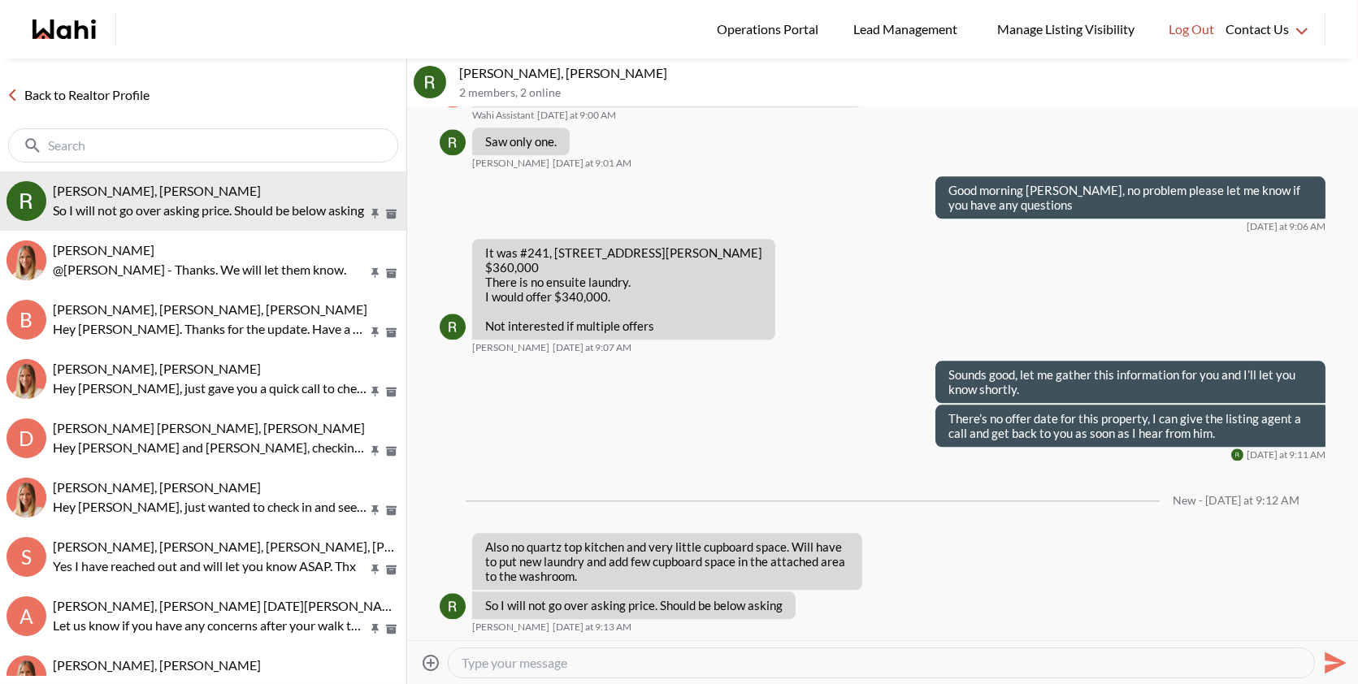
scroll to position [7870, 0]
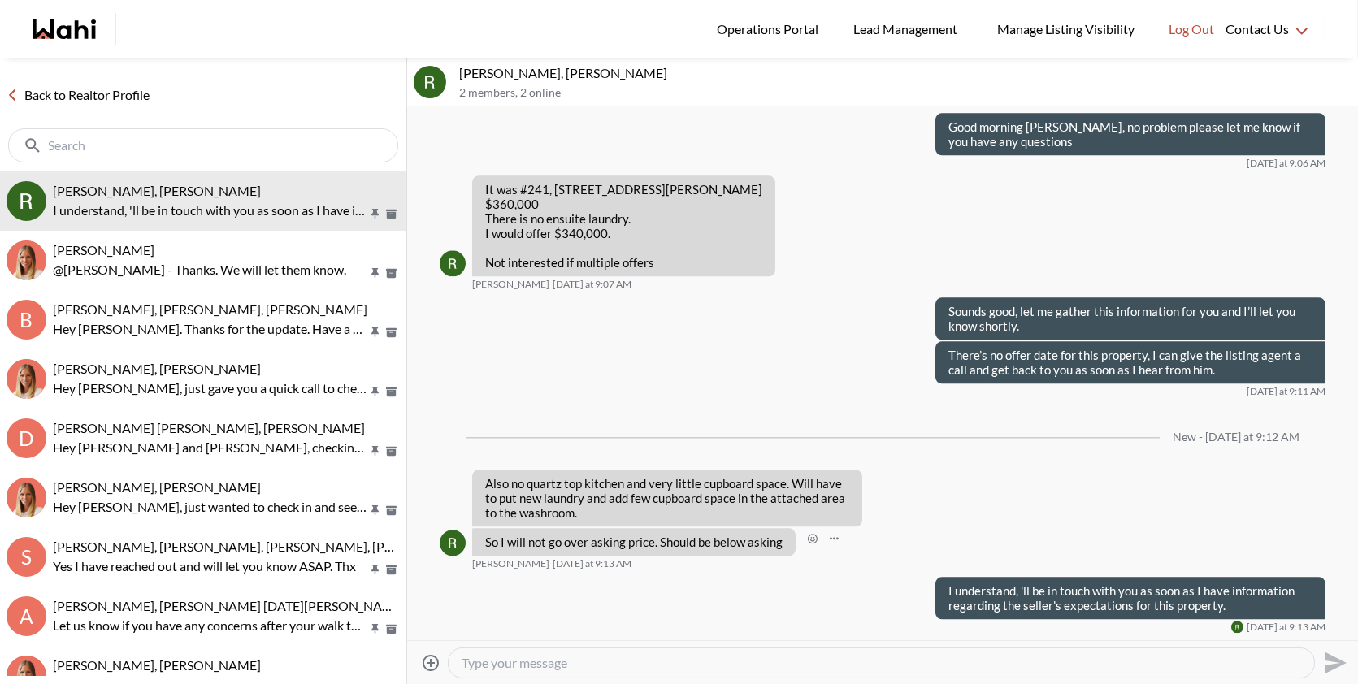
click at [844, 535] on div at bounding box center [833, 542] width 63 height 28
click at [837, 537] on button "Open Message Actions Menu" at bounding box center [833, 538] width 21 height 21
click at [804, 540] on div "Pin Mark as unread Flag Delete" at bounding box center [882, 373] width 951 height 533
click at [810, 540] on icon "Open Reaction Selector" at bounding box center [813, 539] width 10 height 10
click at [864, 506] on div "Select Reaction: Thumbs up" at bounding box center [860, 504] width 15 height 15
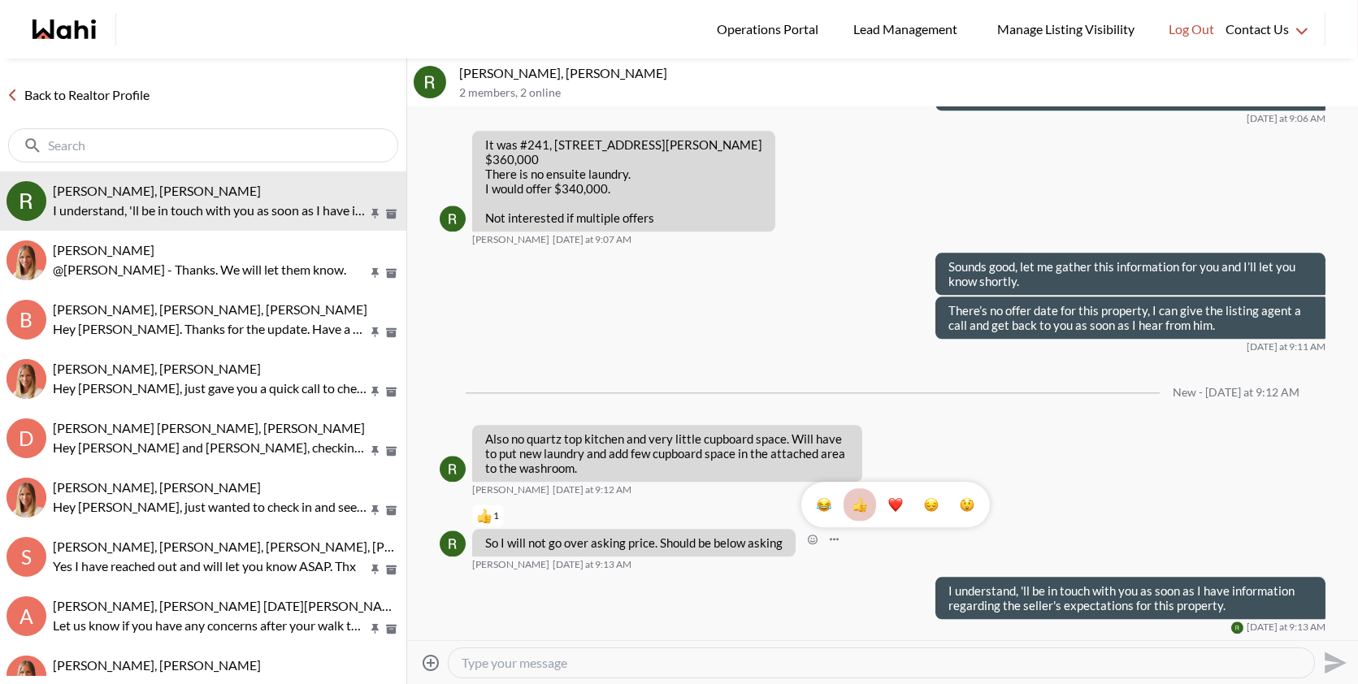
click at [449, 387] on div "1" at bounding box center [882, 373] width 951 height 533
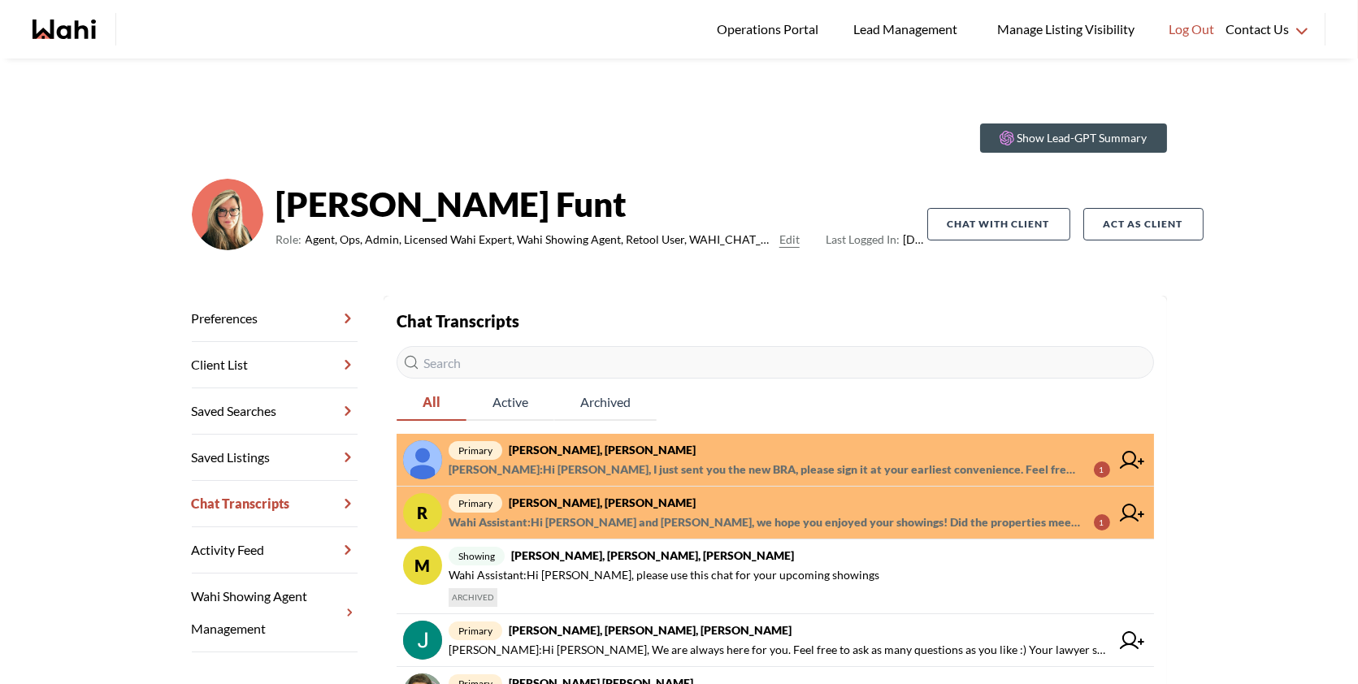
click at [896, 454] on span "primary [PERSON_NAME] K, [PERSON_NAME]" at bounding box center [780, 451] width 662 height 20
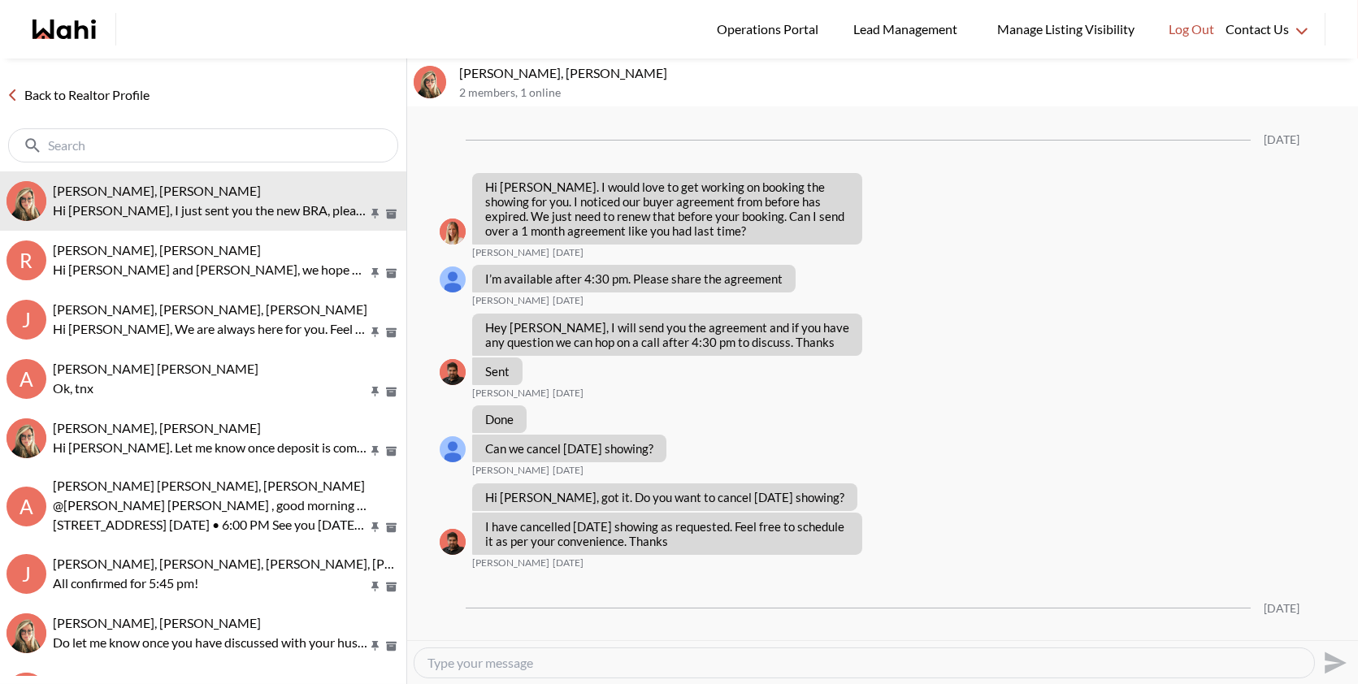
scroll to position [2407, 0]
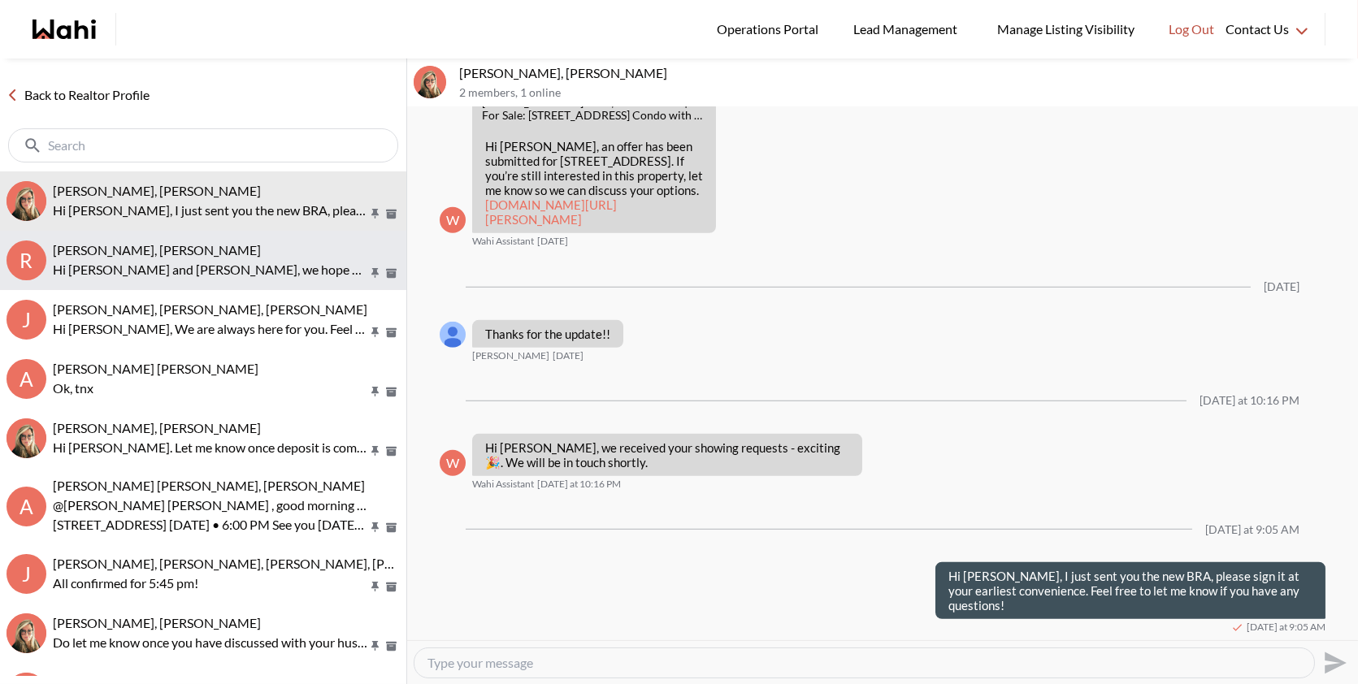
click at [230, 253] on span "[PERSON_NAME], [PERSON_NAME]" at bounding box center [157, 249] width 208 height 15
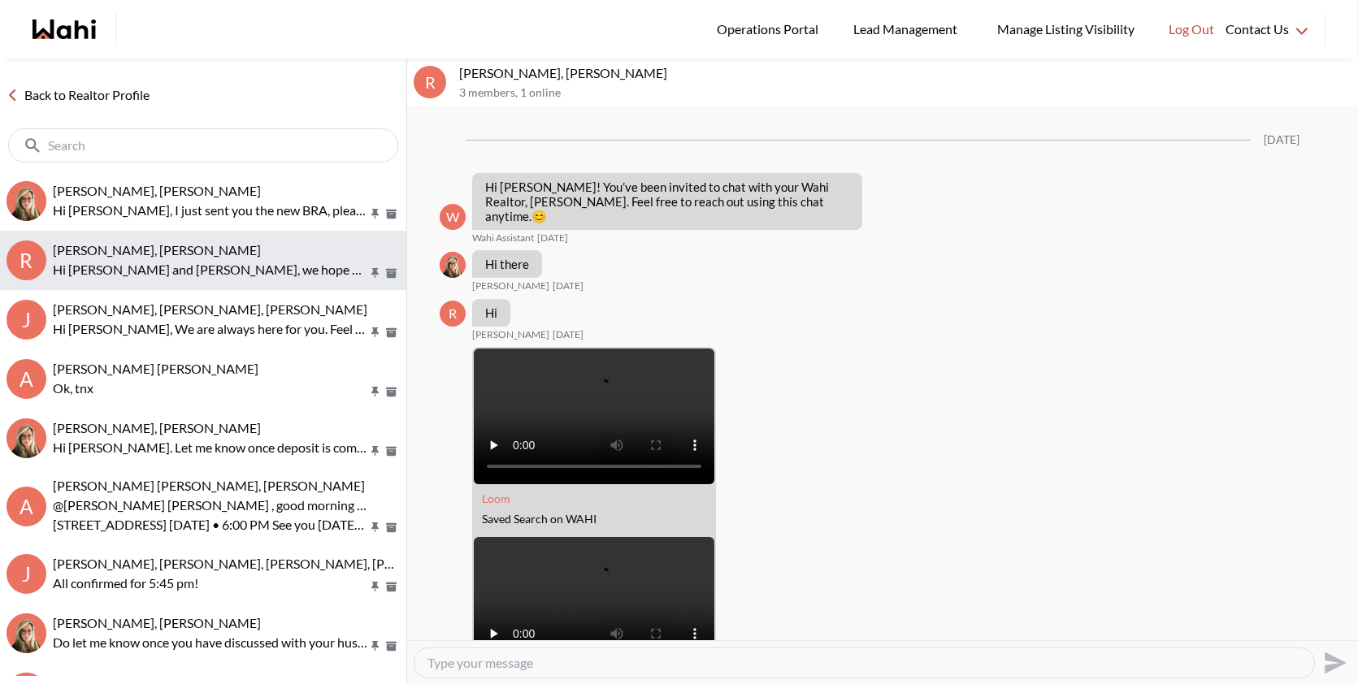
scroll to position [1691, 0]
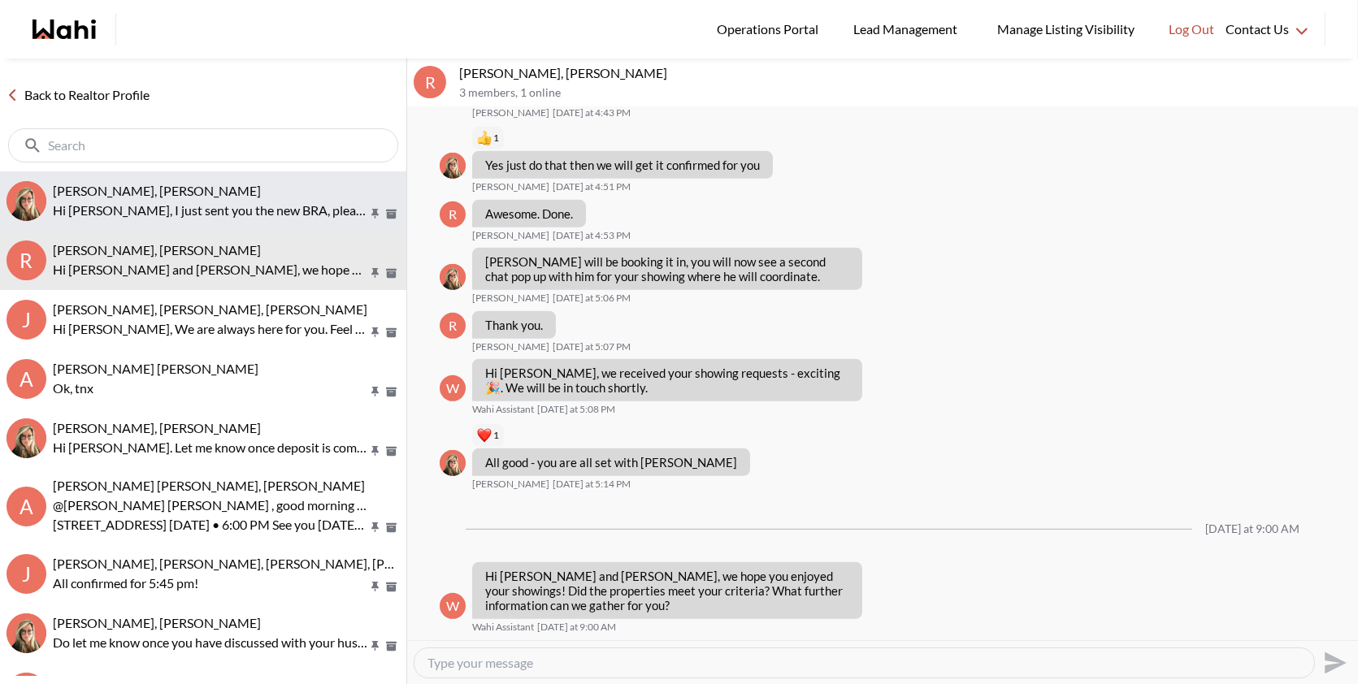
click at [186, 201] on p "Hi [PERSON_NAME], I just sent you the new BRA, please sign it at your earliest …" at bounding box center [210, 211] width 315 height 20
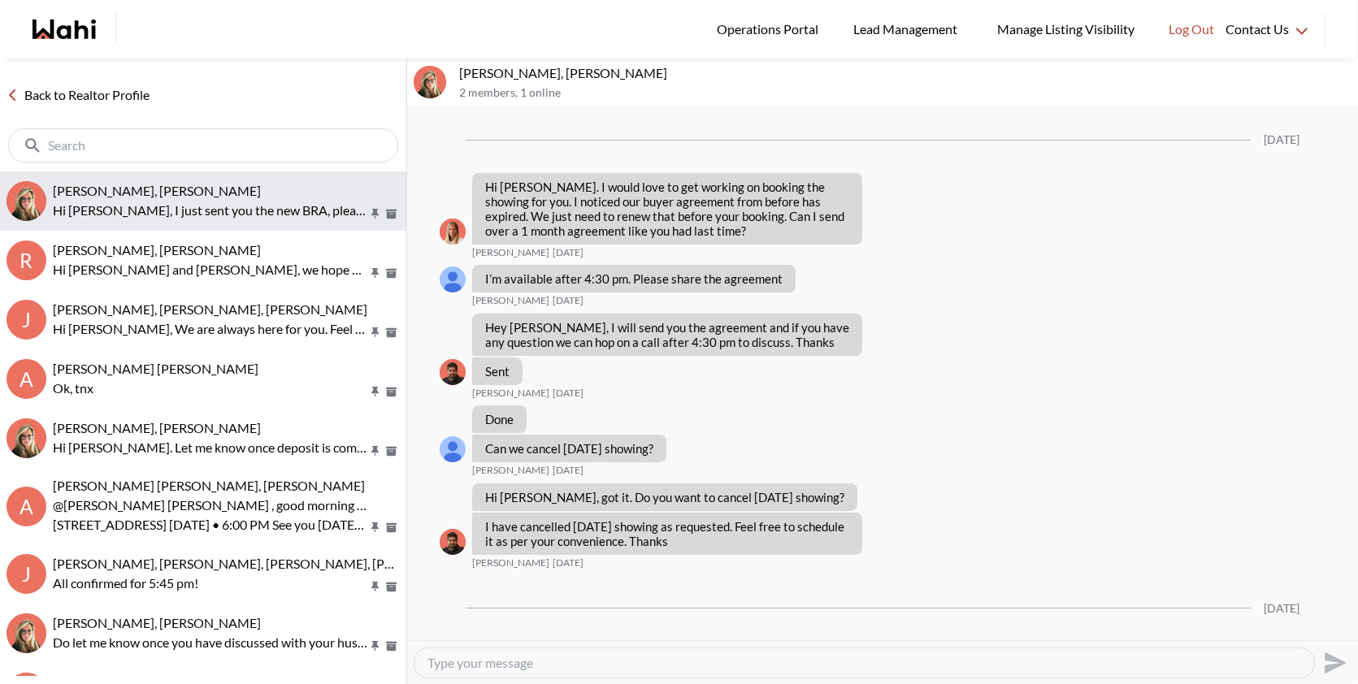
scroll to position [2407, 0]
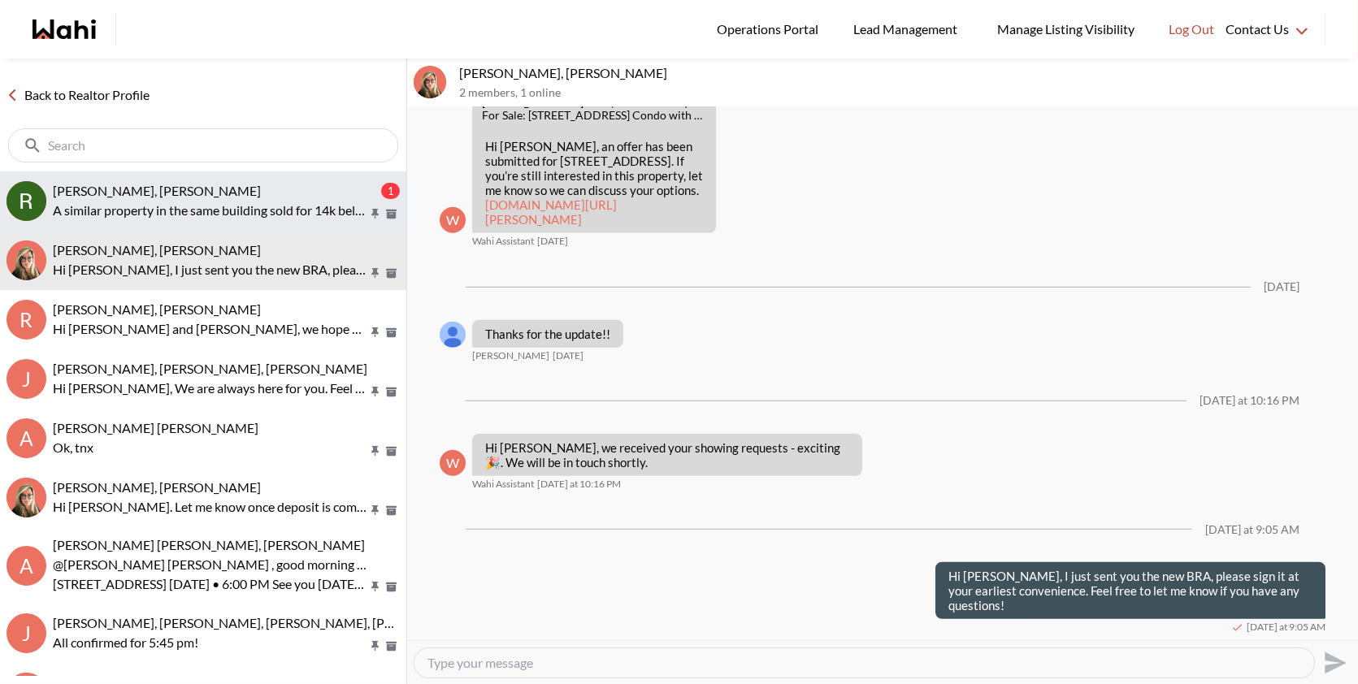
click at [286, 192] on div "[PERSON_NAME], [PERSON_NAME]" at bounding box center [215, 191] width 325 height 16
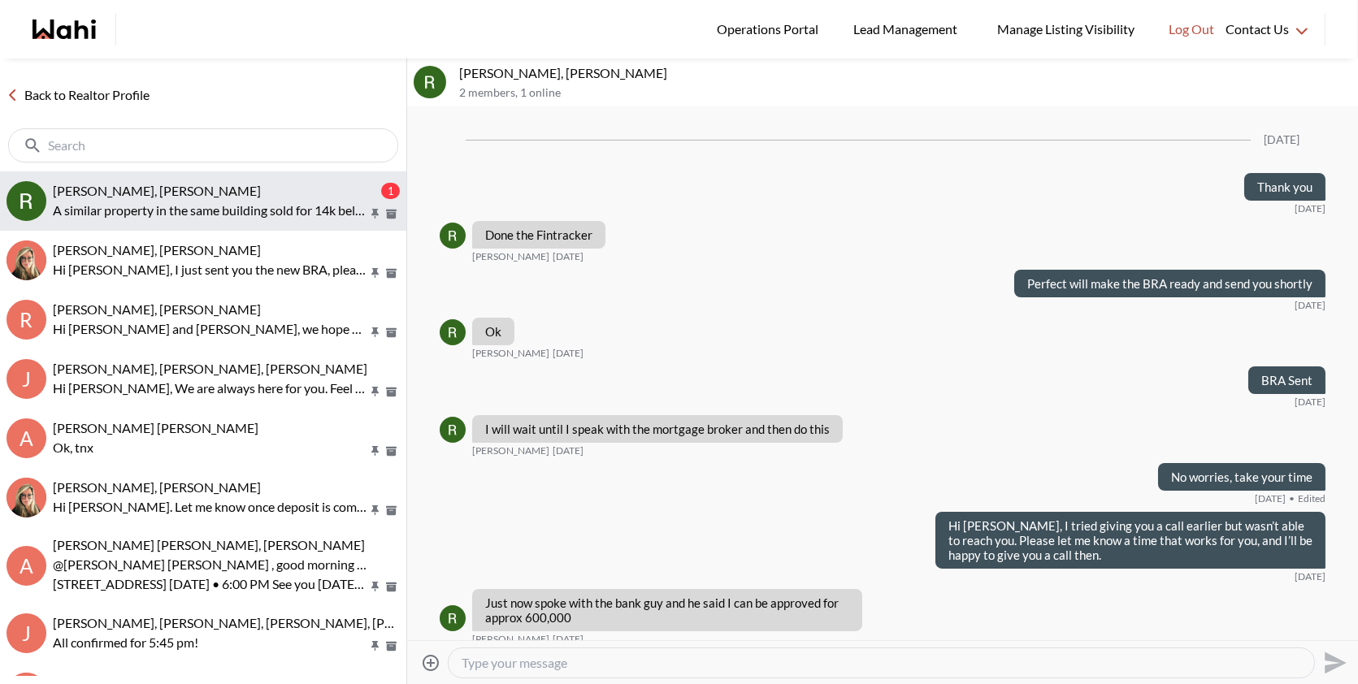
scroll to position [7828, 0]
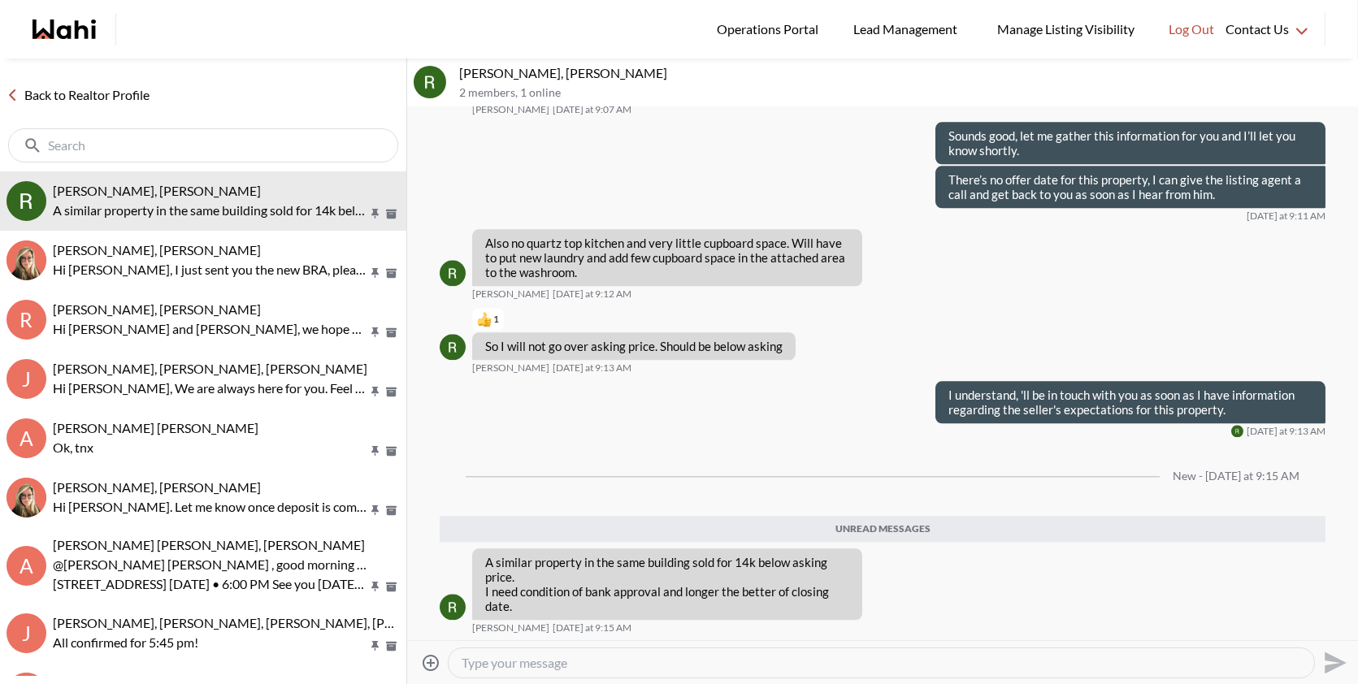
click at [584, 671] on textarea "Type your message" at bounding box center [882, 663] width 840 height 16
type textarea "Sounds perfect I will give you a call as soon as I talk to the listing agent!"
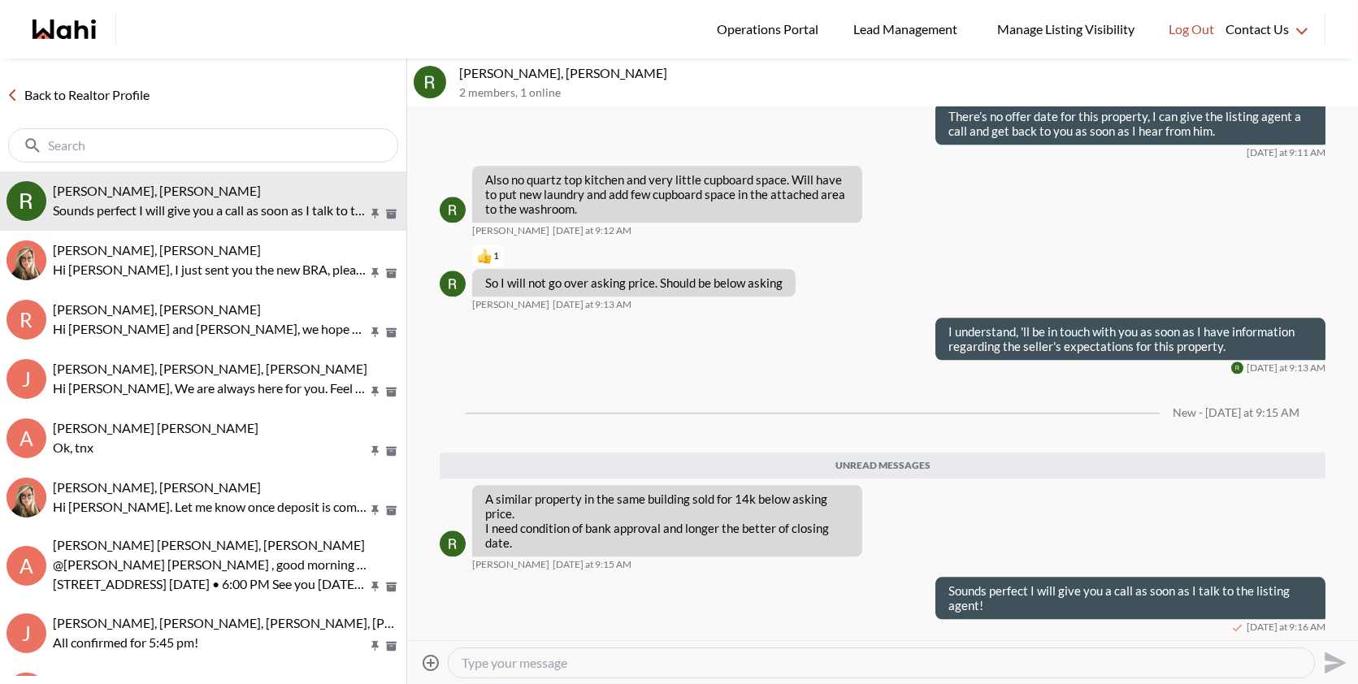
scroll to position [7852, 0]
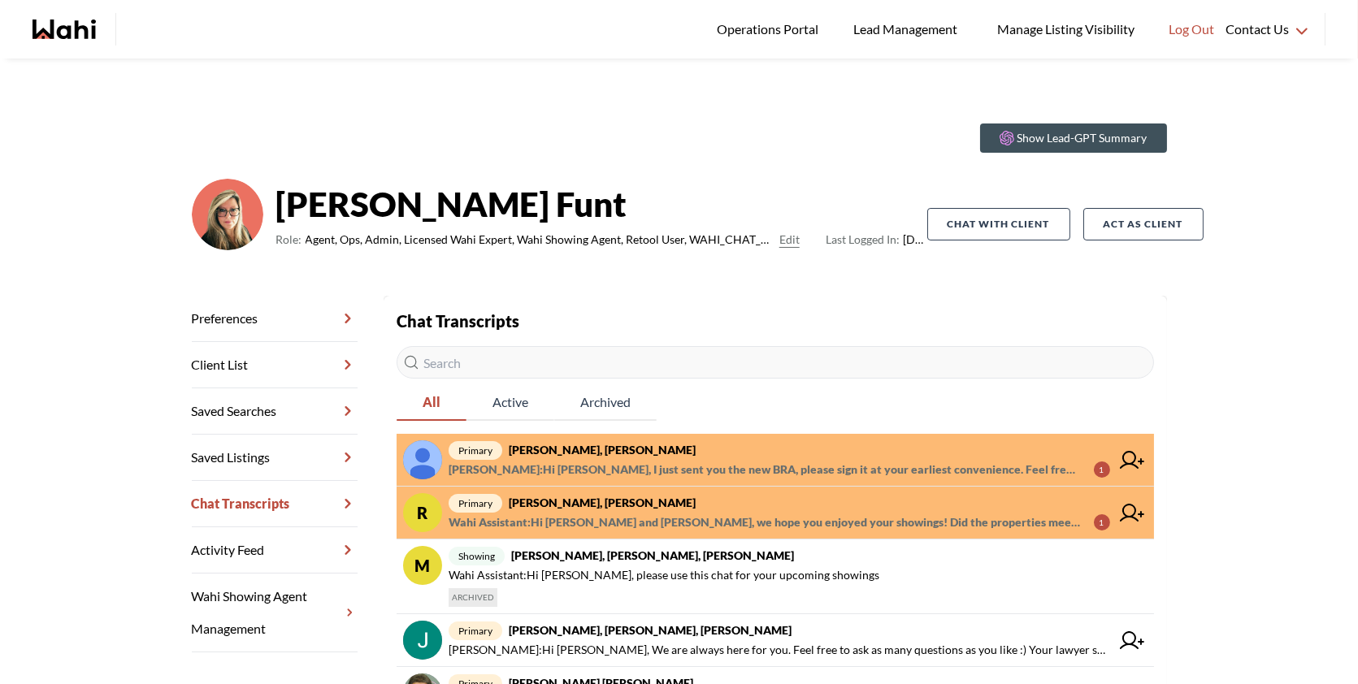
click at [905, 455] on span "primary Dileep K, Barb" at bounding box center [780, 451] width 662 height 20
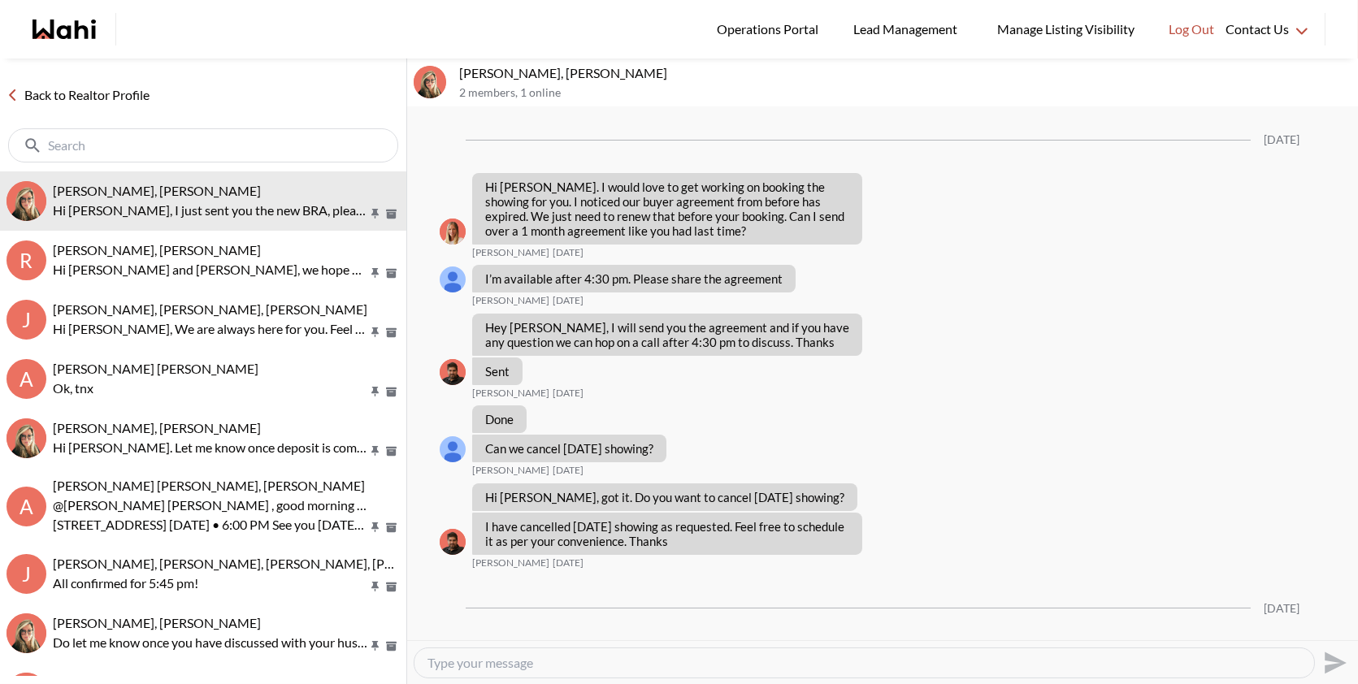
scroll to position [2407, 0]
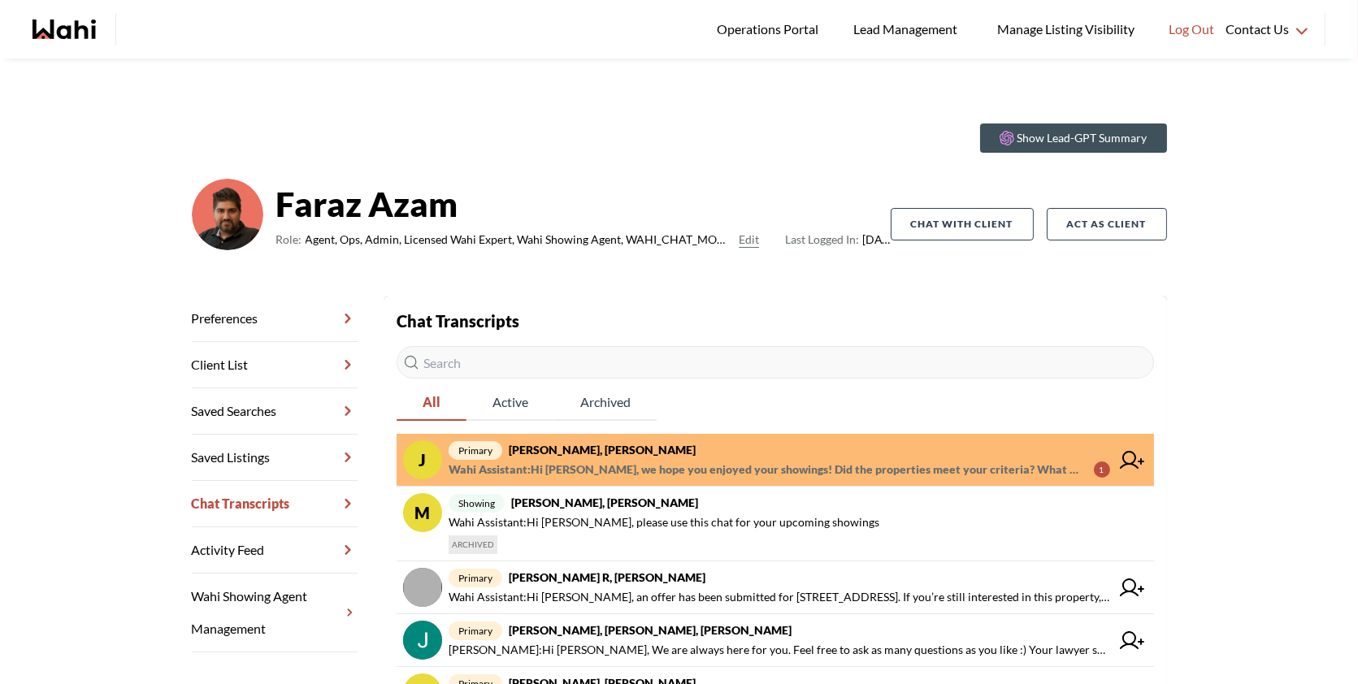
click at [862, 476] on span "Wahi Assistant : Hi [PERSON_NAME], we hope you enjoyed your showings! Did the p…" at bounding box center [765, 470] width 632 height 20
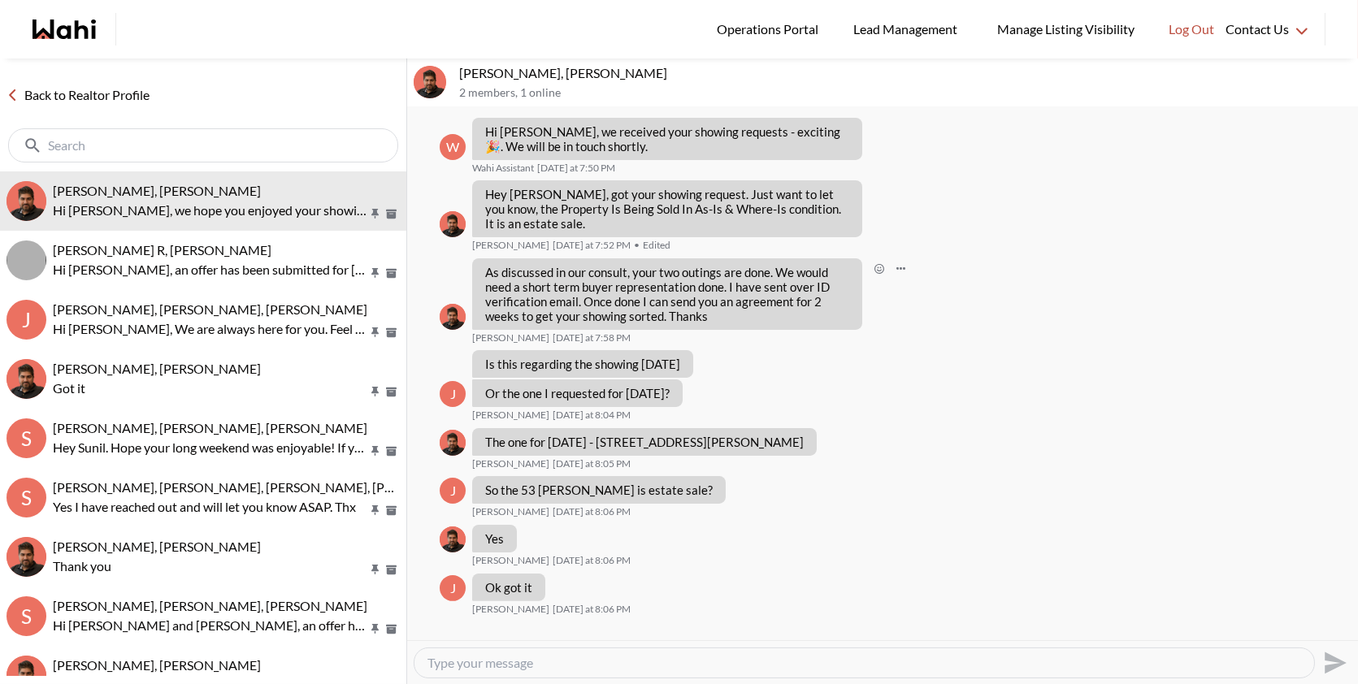
scroll to position [1099, 0]
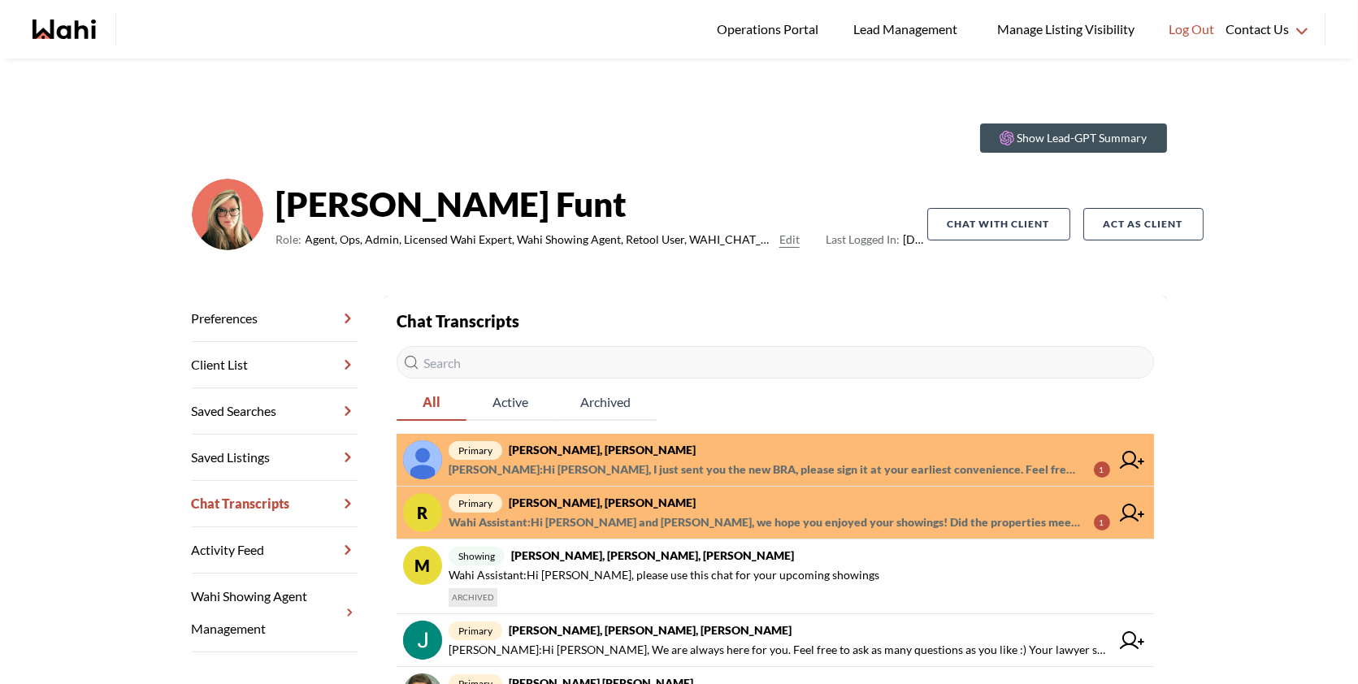
click at [797, 437] on link "primary [PERSON_NAME], [PERSON_NAME] Fazili : Hi [PERSON_NAME], I just sent you…" at bounding box center [776, 460] width 758 height 53
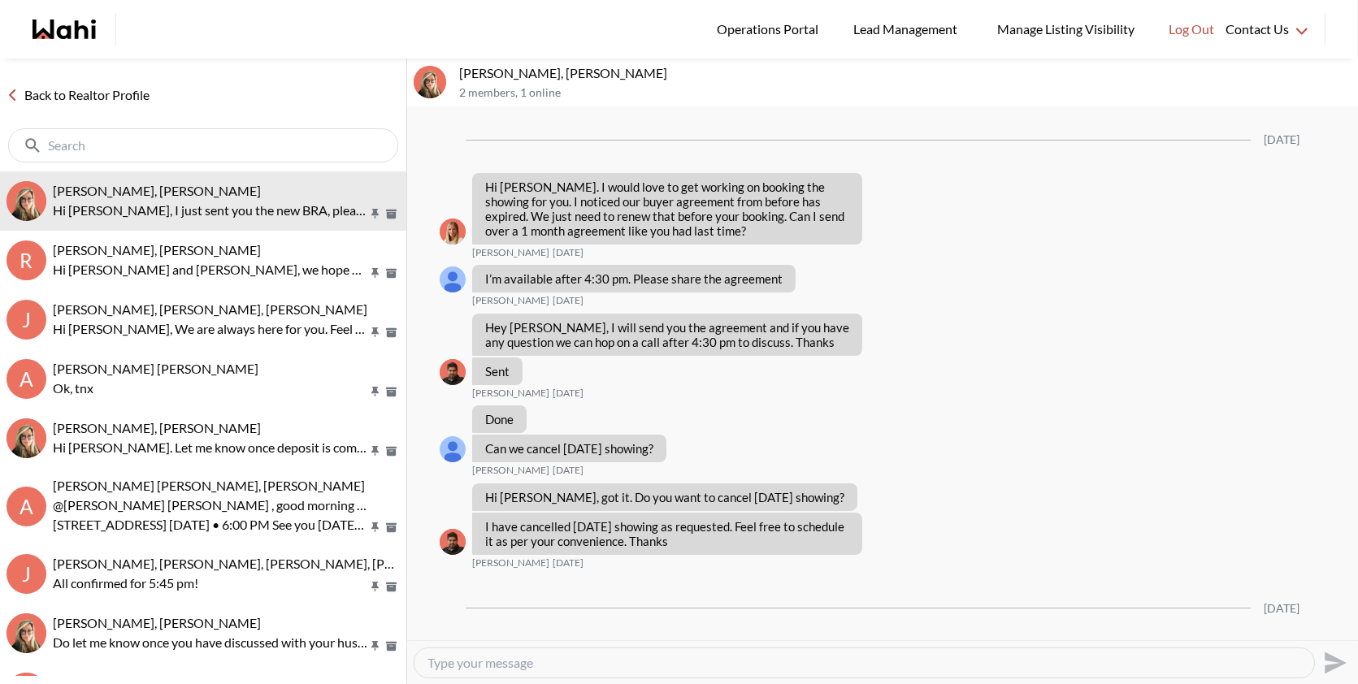
scroll to position [2407, 0]
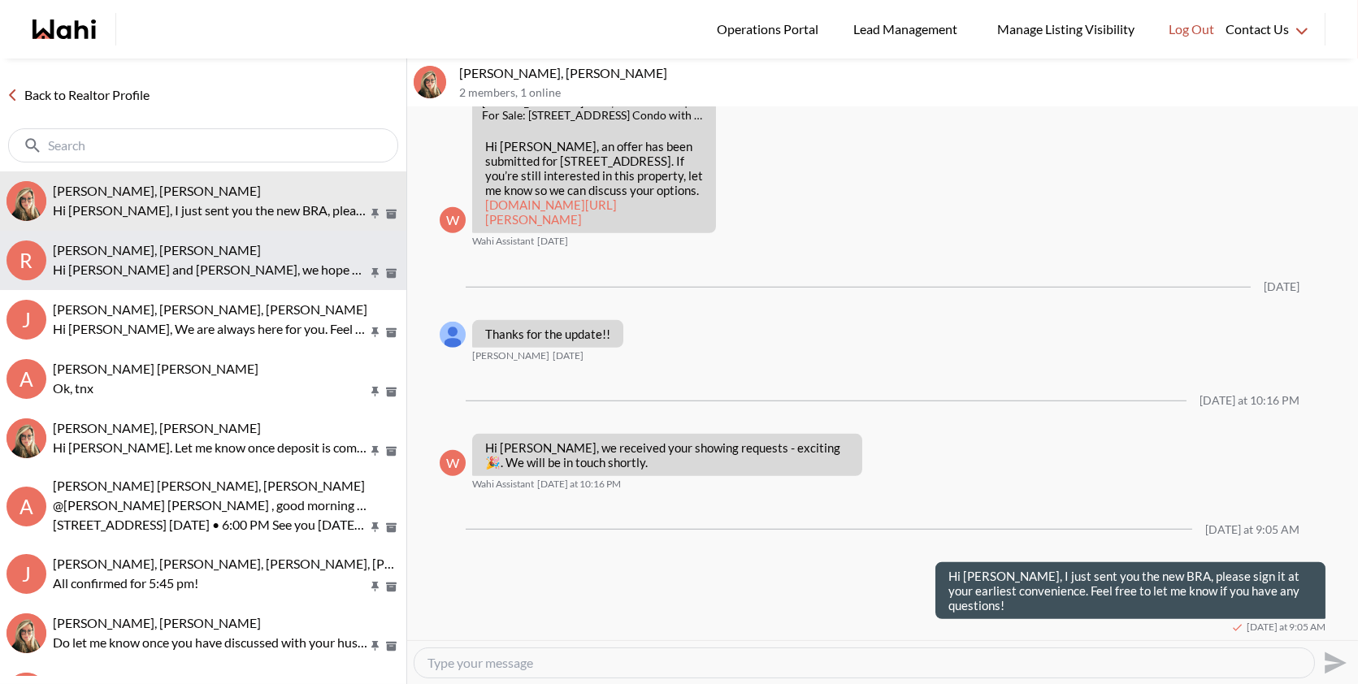
click at [205, 245] on span "[PERSON_NAME], [PERSON_NAME]" at bounding box center [157, 249] width 208 height 15
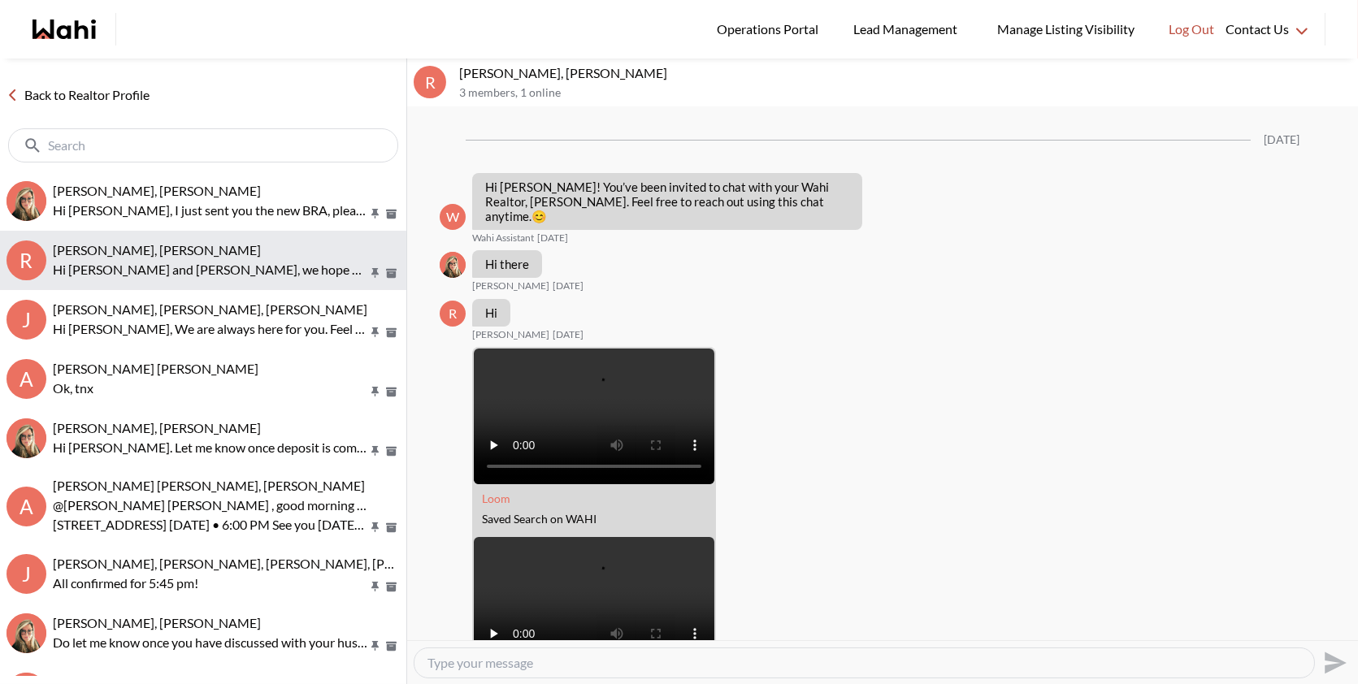
scroll to position [1691, 0]
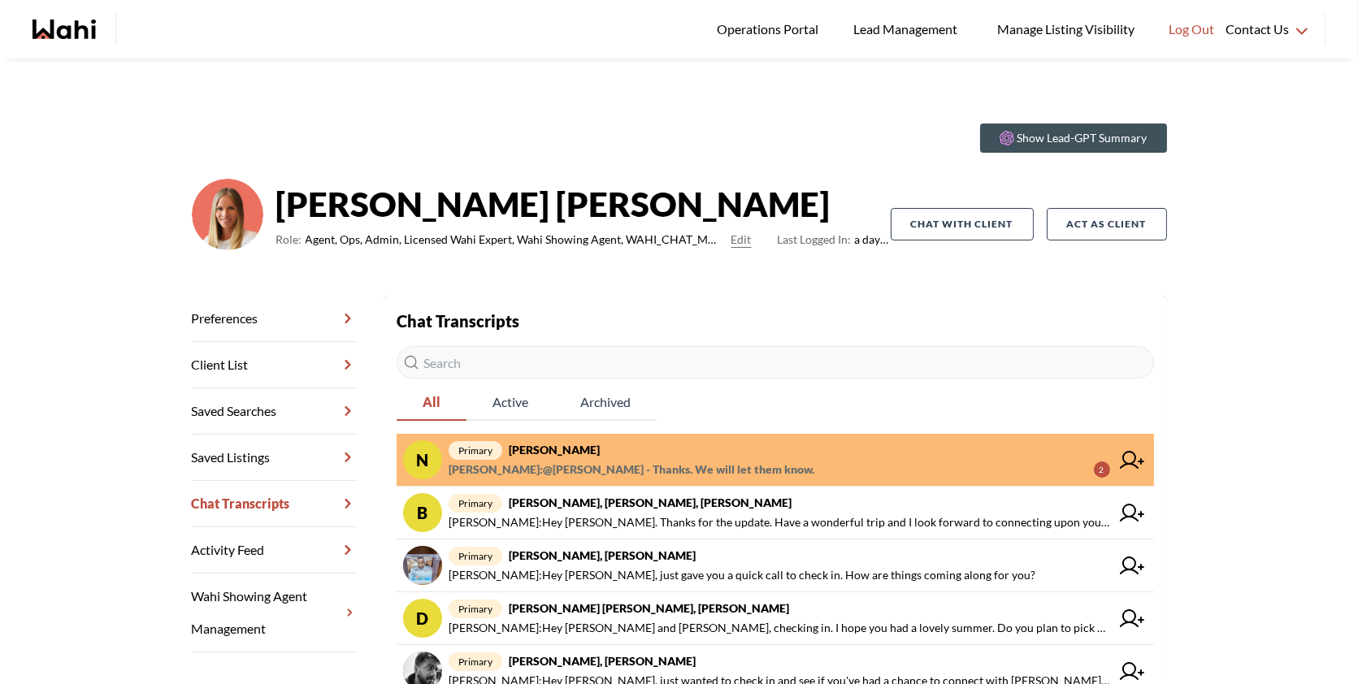
click at [698, 119] on div "Show Lead-GPT Summary [PERSON_NAME] Role: Agent, Ops, Admin, Licensed Wahi Expe…" at bounding box center [679, 203] width 975 height 185
